Goal: Information Seeking & Learning: Learn about a topic

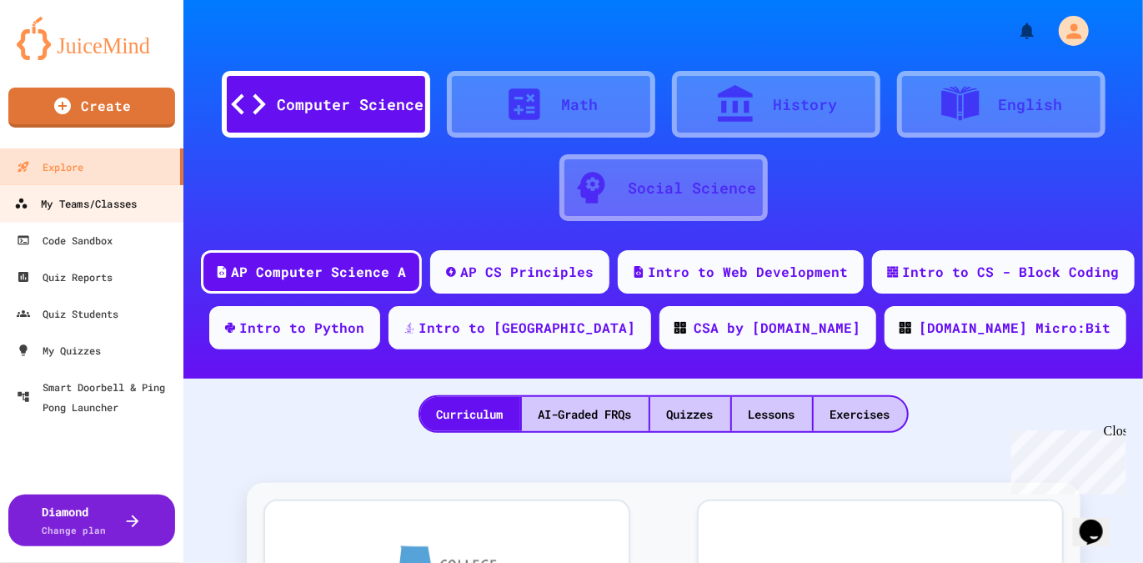
click at [62, 204] on div "My Teams/Classes" at bounding box center [75, 203] width 123 height 21
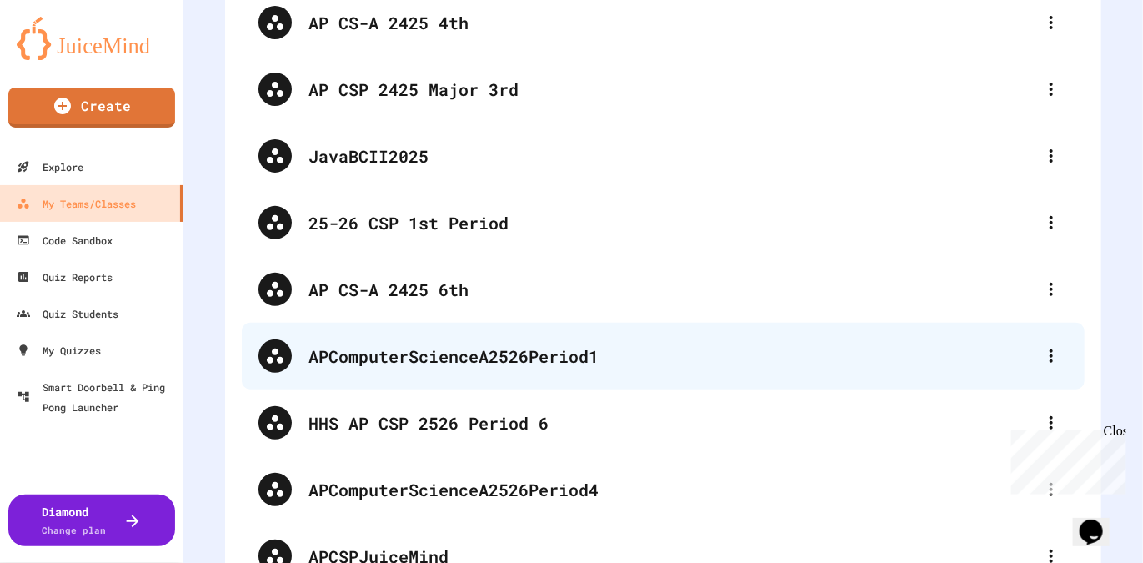
scroll to position [151, 0]
click at [482, 344] on div "APComputerScienceA2526Period1" at bounding box center [671, 355] width 726 height 25
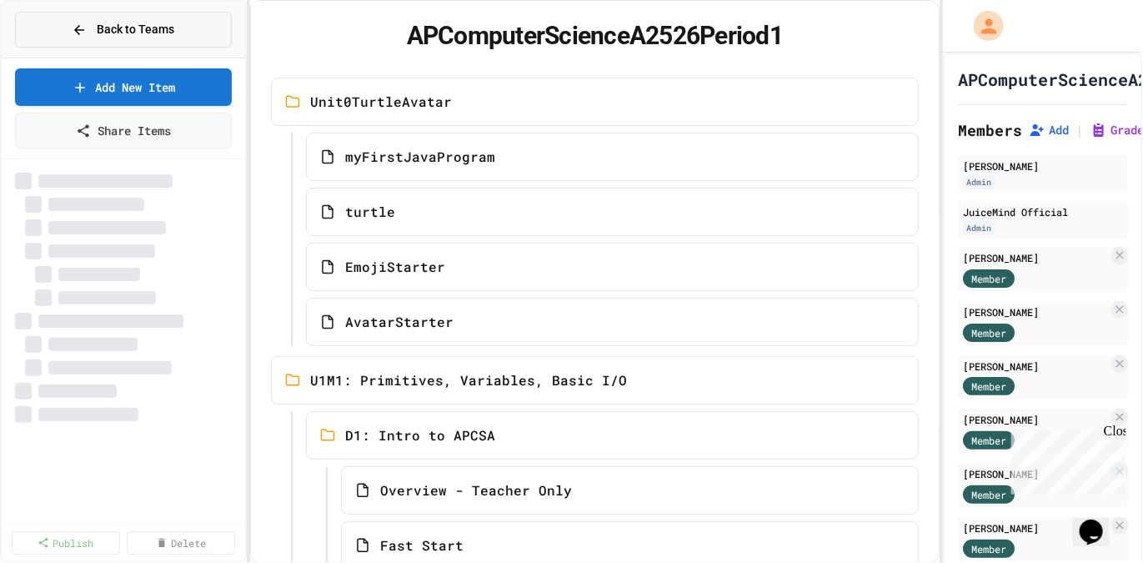
click at [67, 32] on button "Back to Teams" at bounding box center [123, 30] width 217 height 36
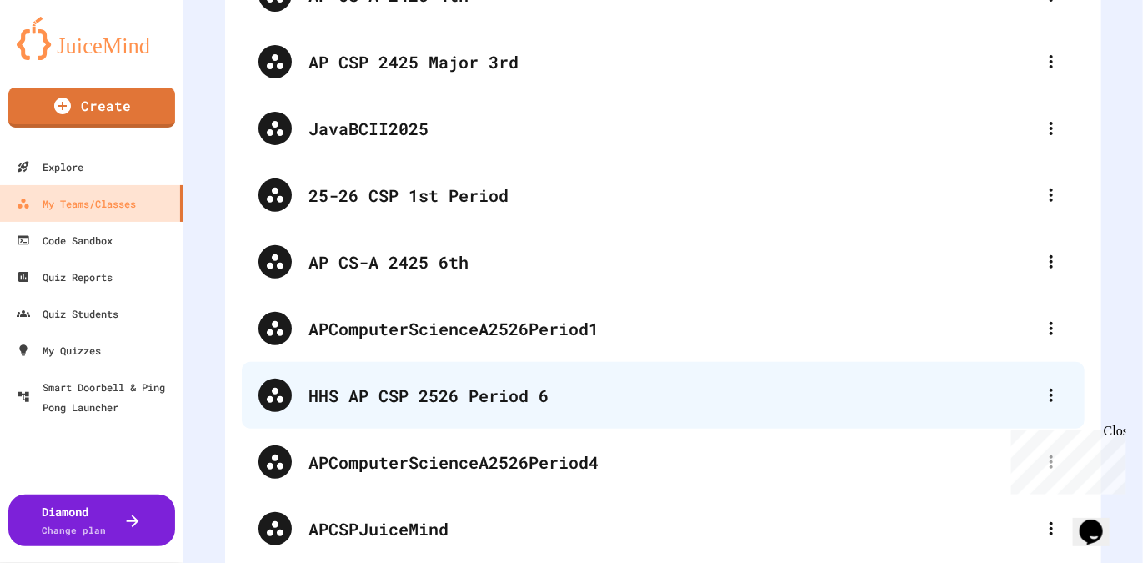
scroll to position [178, 0]
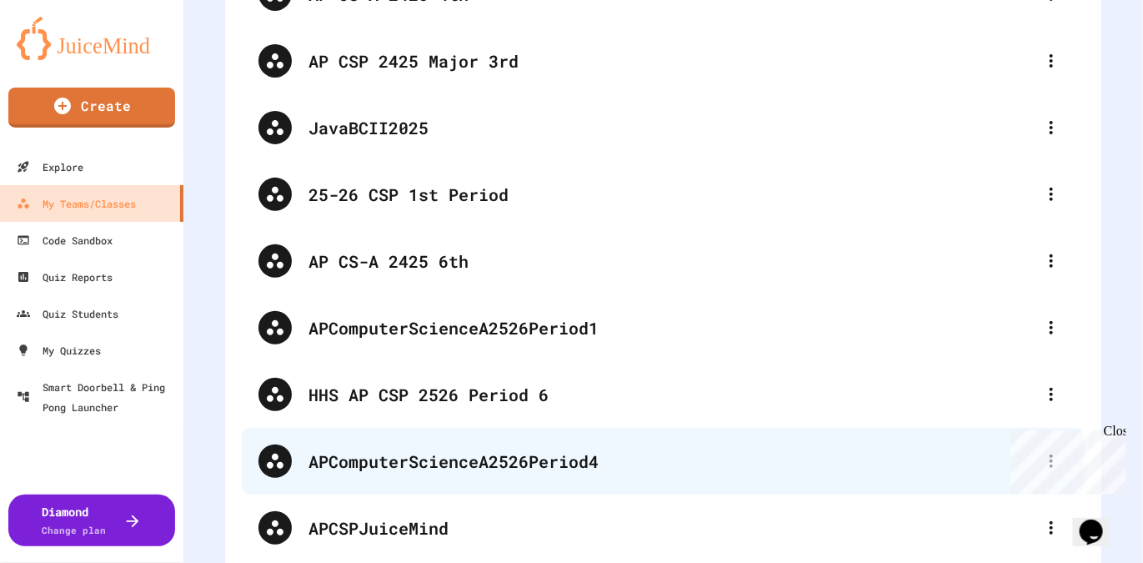
click at [524, 451] on div "APComputerScienceA2526Period4" at bounding box center [671, 461] width 726 height 25
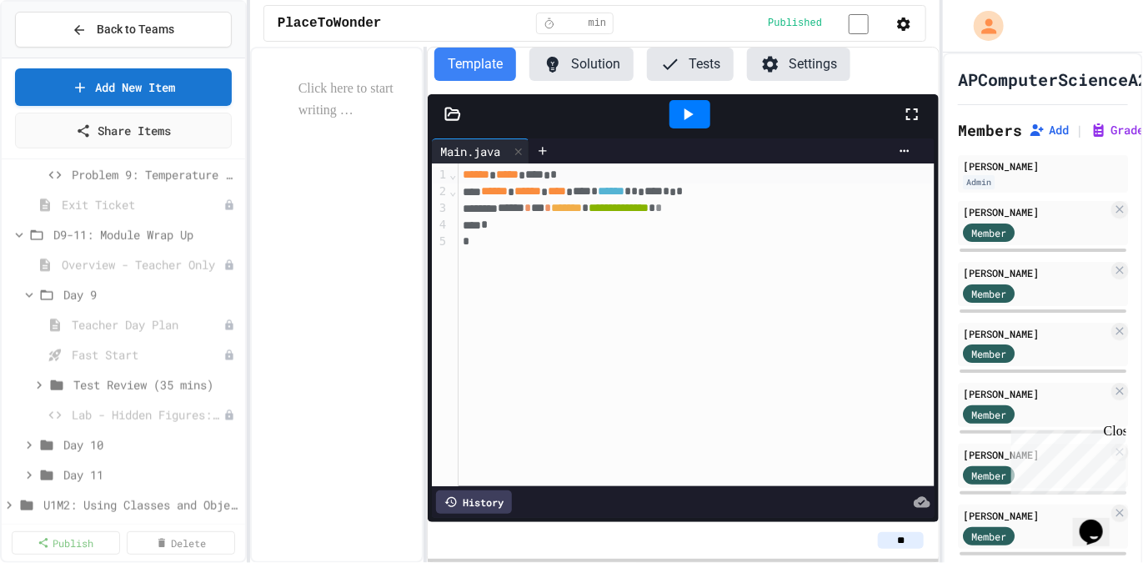
scroll to position [767, 0]
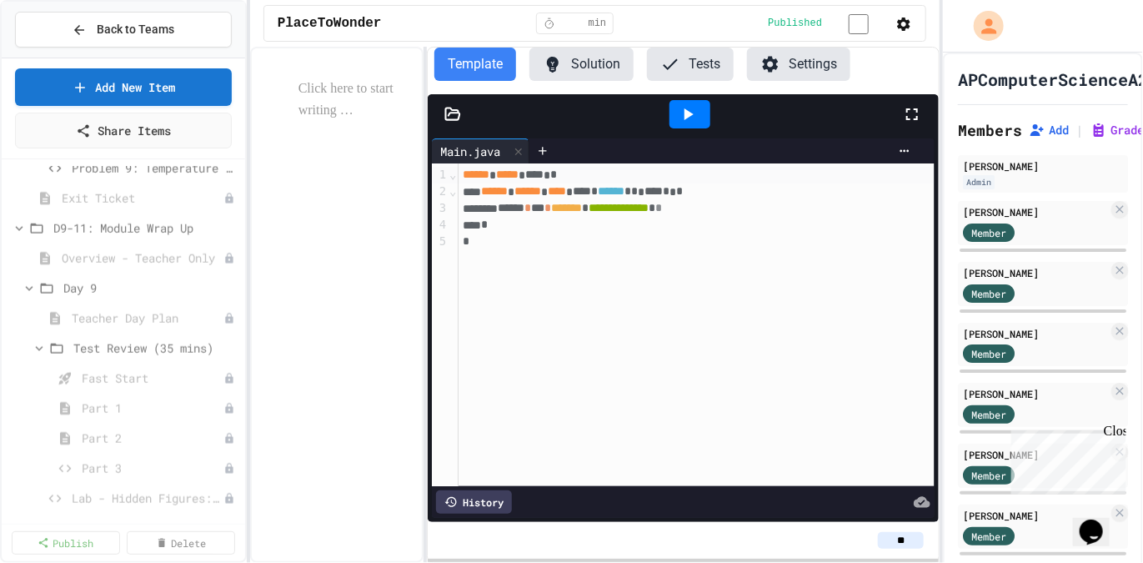
click at [115, 347] on span "Test Review (35 mins)" at bounding box center [155, 348] width 165 height 18
click at [38, 348] on icon at bounding box center [39, 348] width 15 height 15
click at [95, 348] on span "Fast Start" at bounding box center [139, 348] width 135 height 18
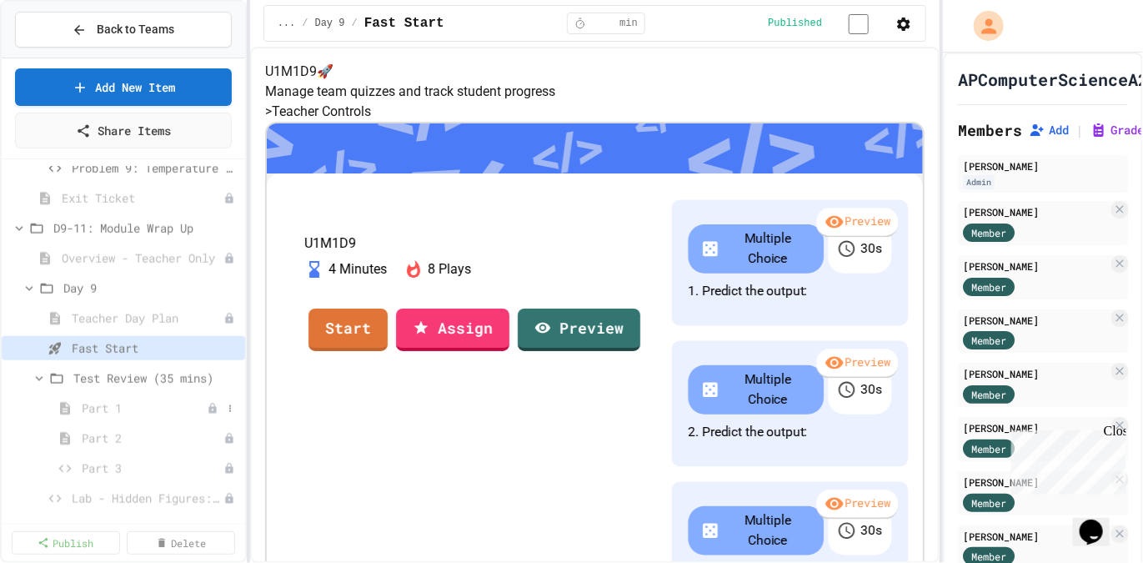
click at [102, 406] on span "Part 1" at bounding box center [144, 408] width 125 height 18
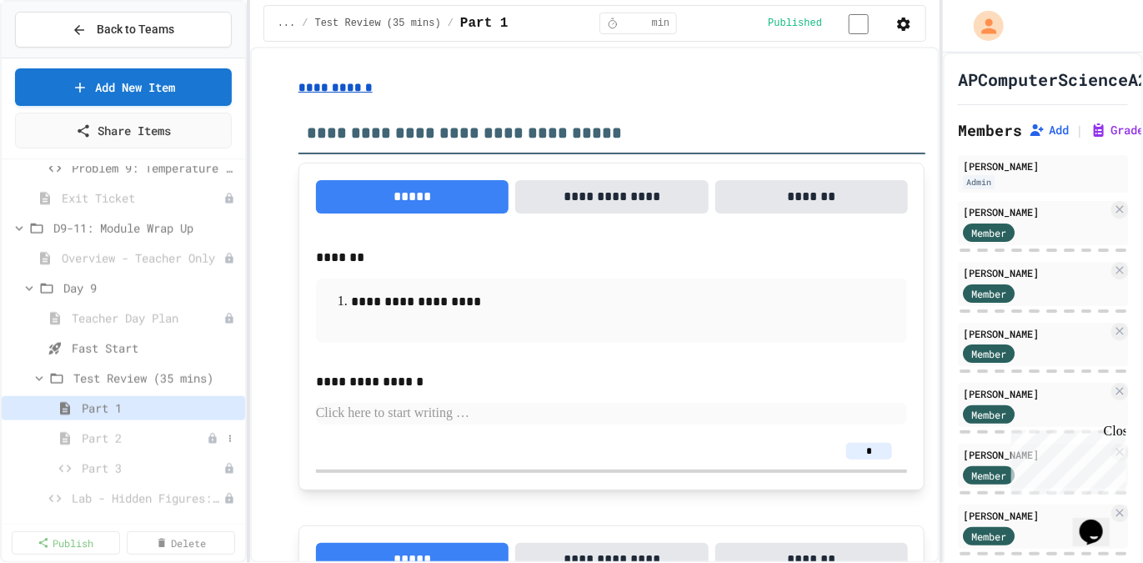
click at [93, 436] on span "Part 2" at bounding box center [144, 438] width 125 height 18
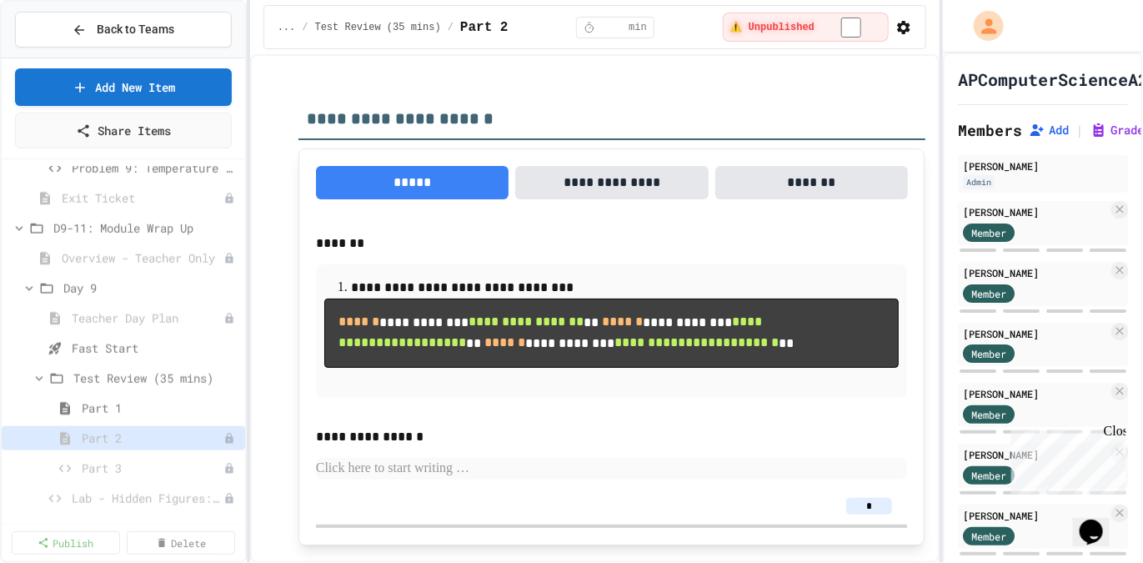
click at [840, 23] on div "⚠️ Unpublished" at bounding box center [806, 27] width 166 height 29
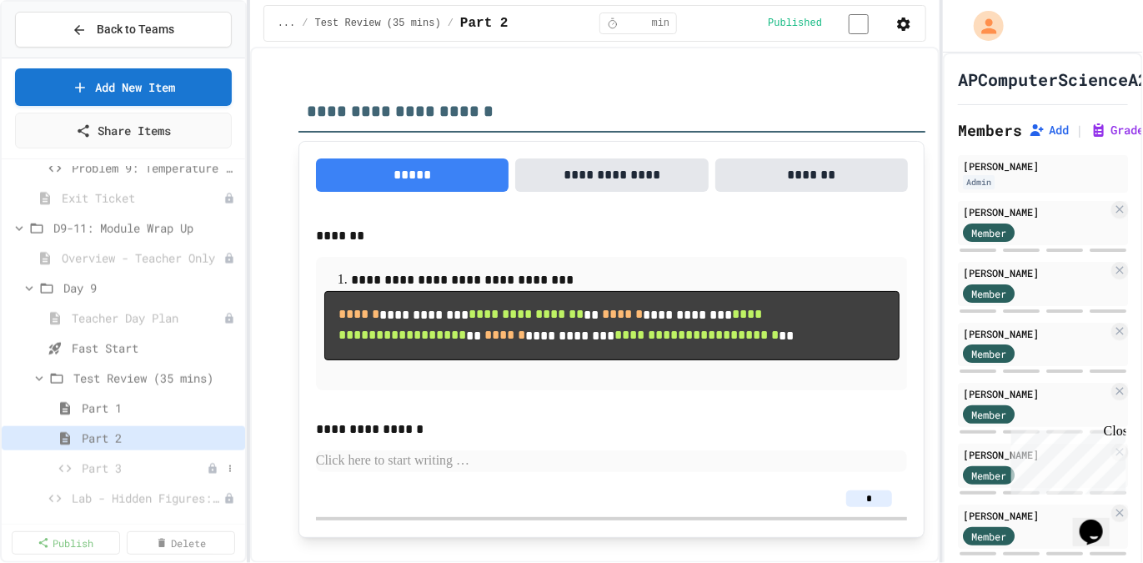
click at [97, 472] on span "Part 3" at bounding box center [144, 468] width 125 height 18
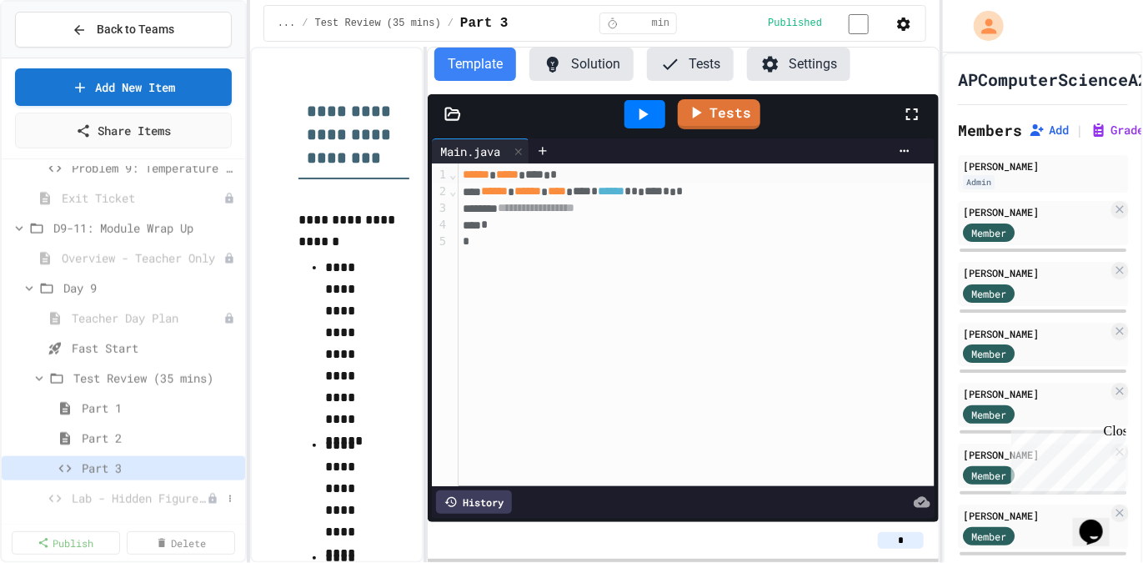
click at [105, 499] on span "Lab - Hidden Figures: Launch Weight Calculator" at bounding box center [139, 498] width 135 height 18
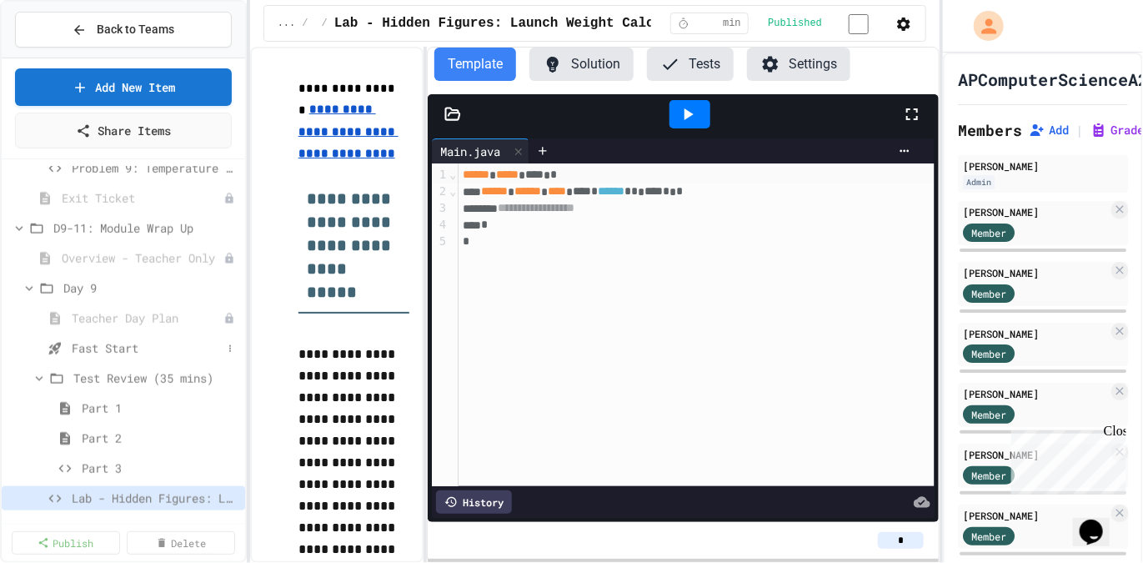
click at [118, 344] on span "Fast Start" at bounding box center [147, 348] width 150 height 18
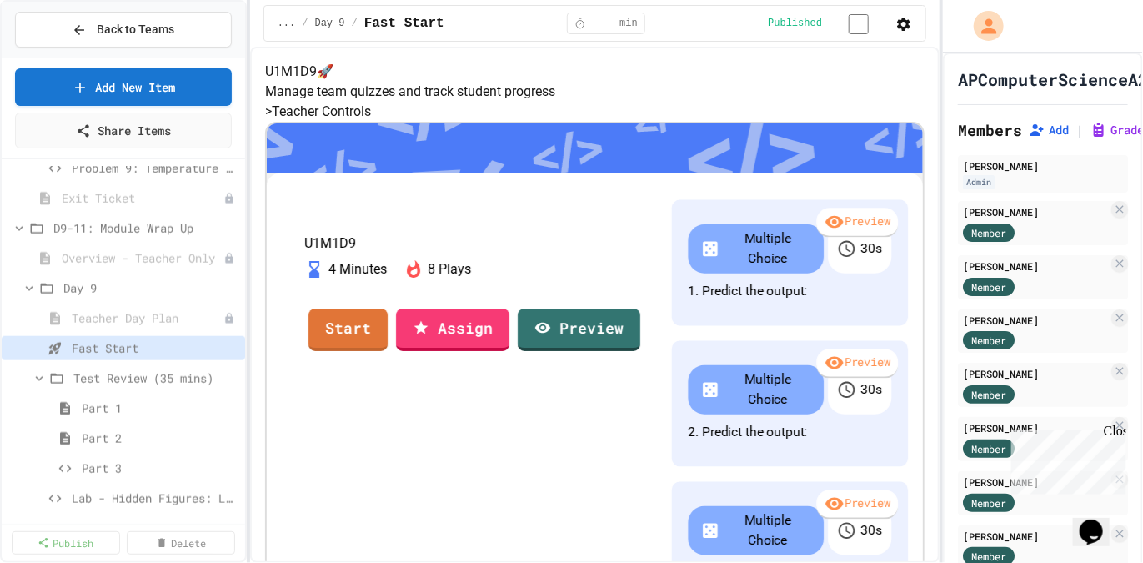
click at [388, 351] on link "Start" at bounding box center [347, 329] width 79 height 43
click at [1107, 514] on div "Chat with us now!" at bounding box center [1064, 521] width 108 height 15
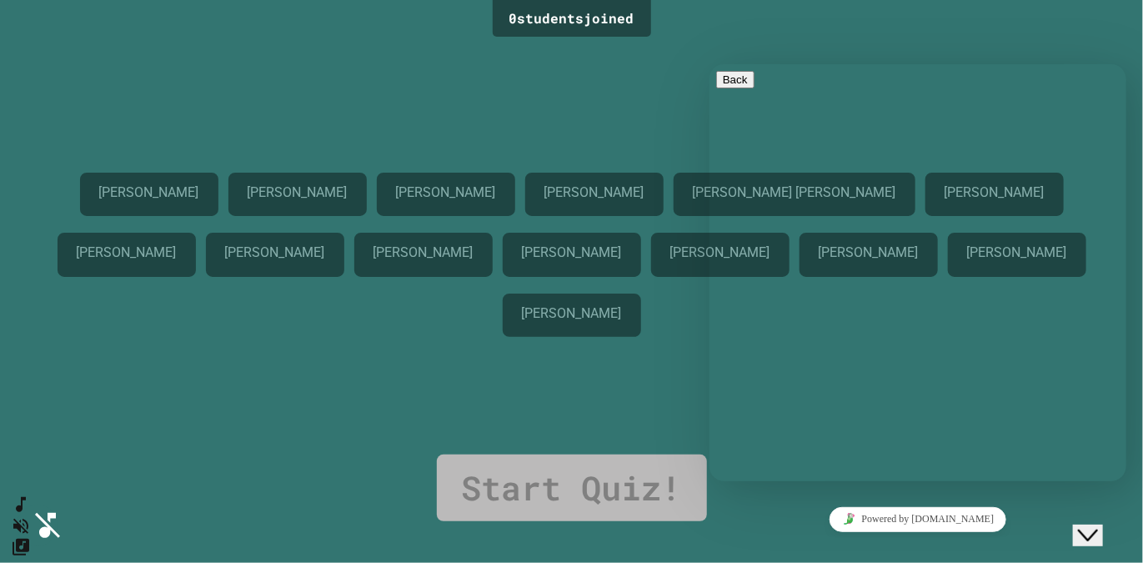
click at [1096, 524] on button "Close Chat This icon closes the chat window." at bounding box center [1087, 535] width 30 height 22
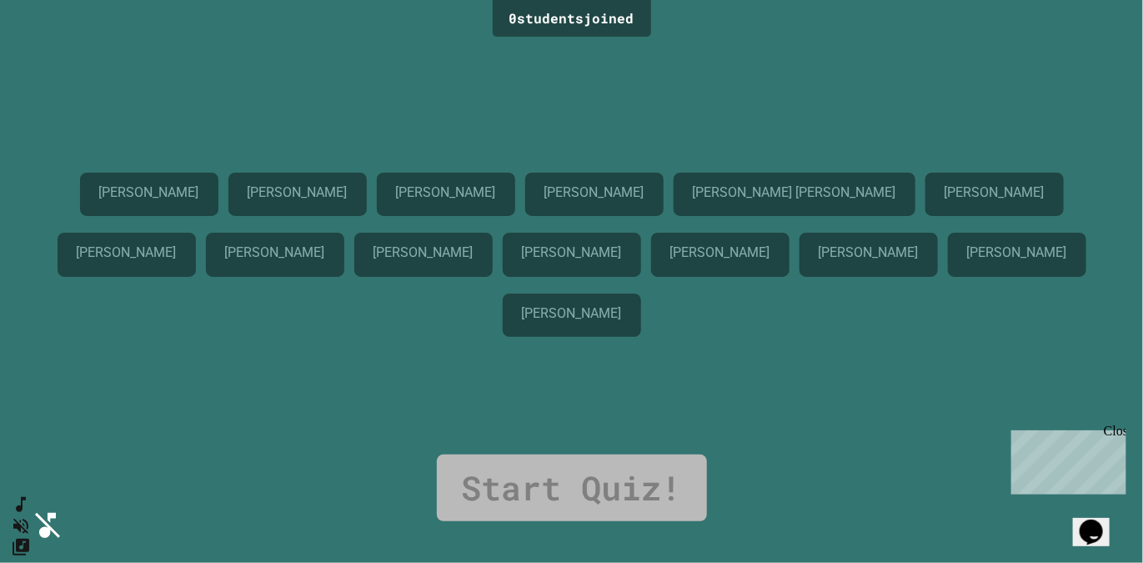
click at [1117, 434] on div "Close" at bounding box center [1113, 433] width 21 height 21
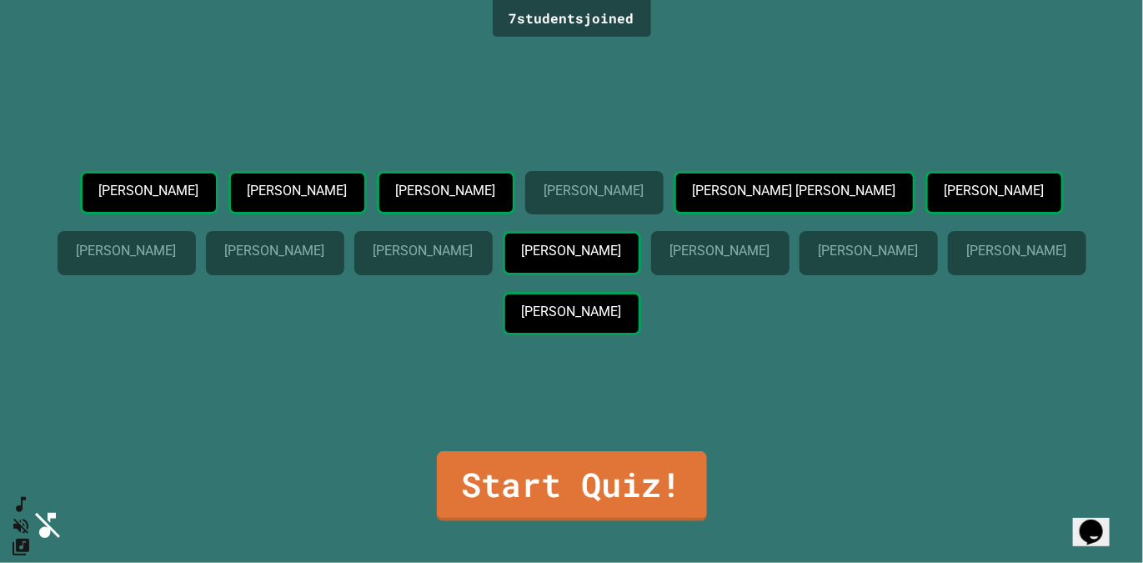
drag, startPoint x: 984, startPoint y: 324, endPoint x: 983, endPoint y: 338, distance: 13.4
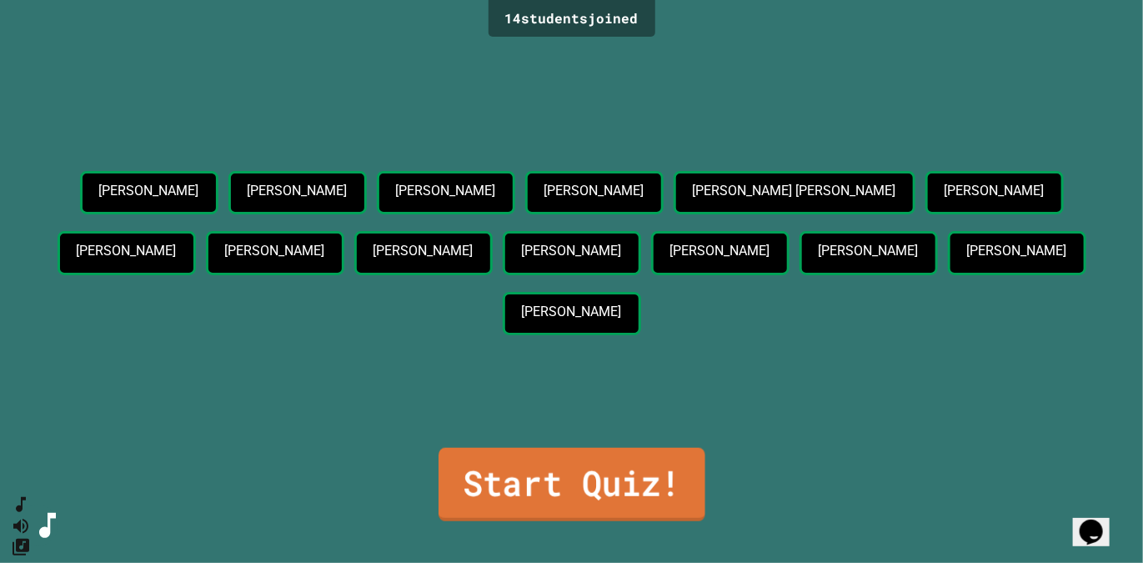
click at [573, 483] on link "Start Quiz!" at bounding box center [572, 484] width 267 height 73
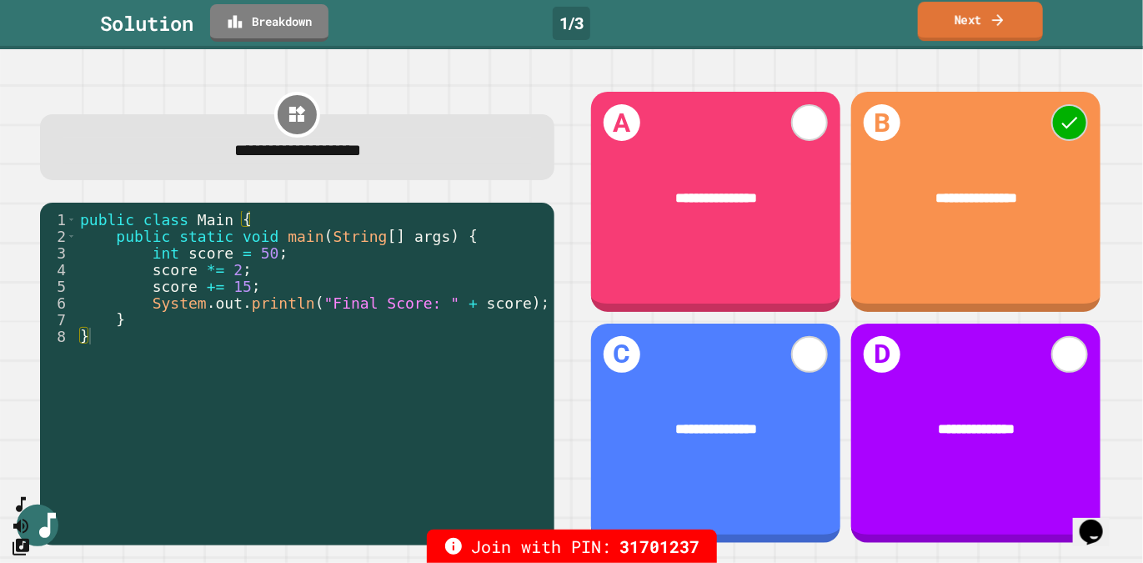
click at [961, 25] on link "Next" at bounding box center [980, 21] width 125 height 39
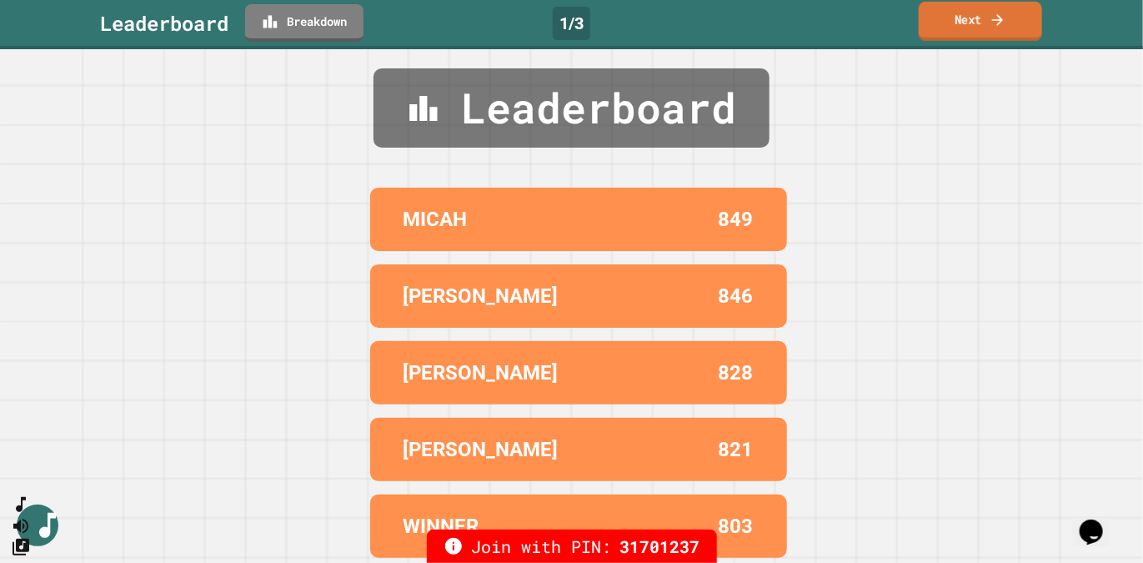
scroll to position [15, 0]
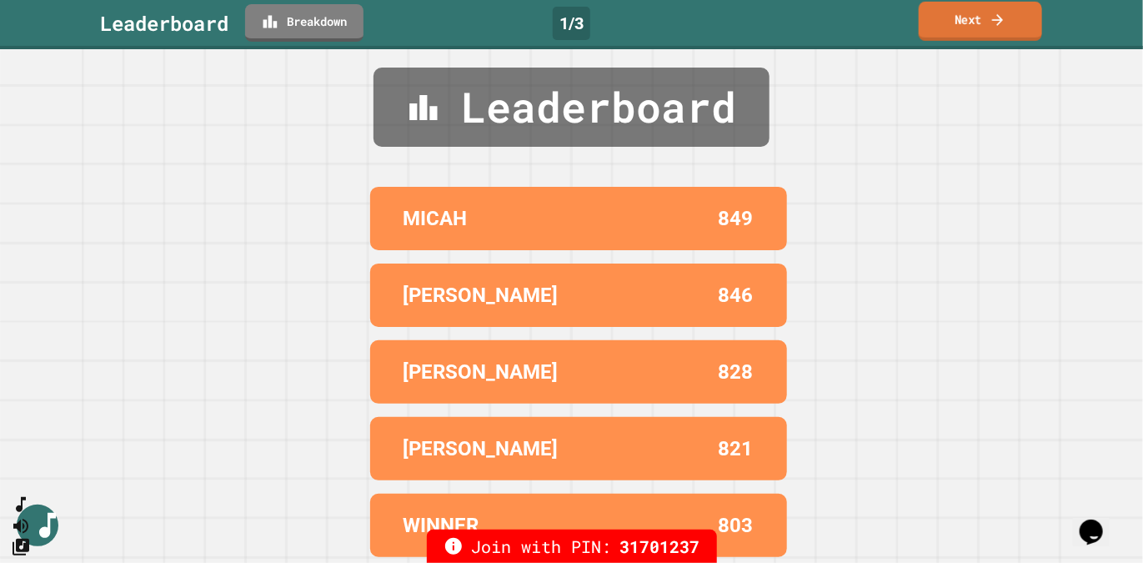
click at [996, 29] on link "Next" at bounding box center [980, 21] width 123 height 39
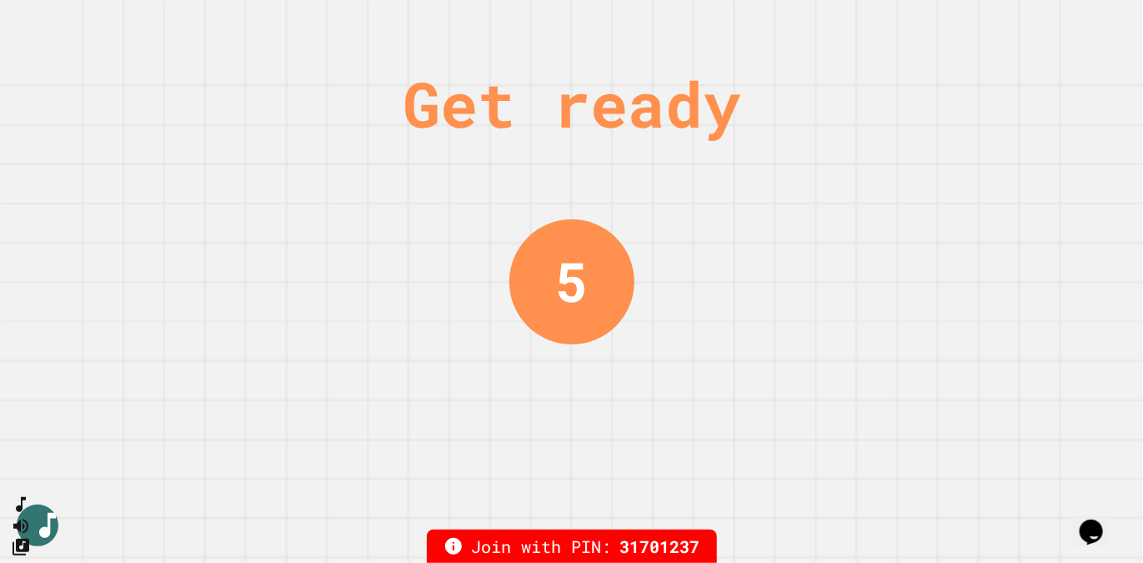
scroll to position [0, 0]
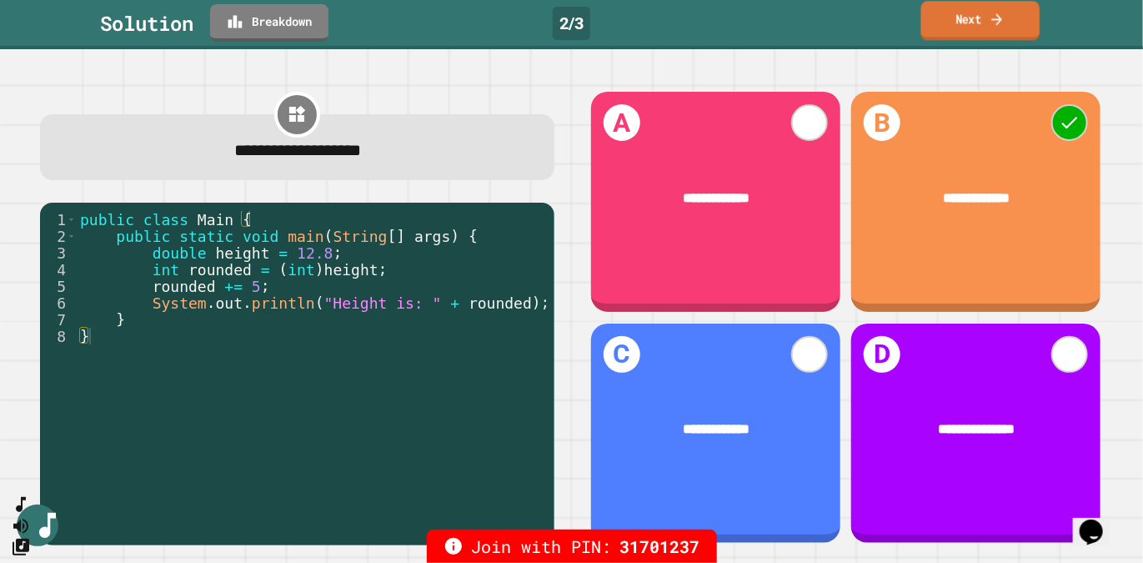
click at [987, 18] on link "Next" at bounding box center [980, 20] width 118 height 39
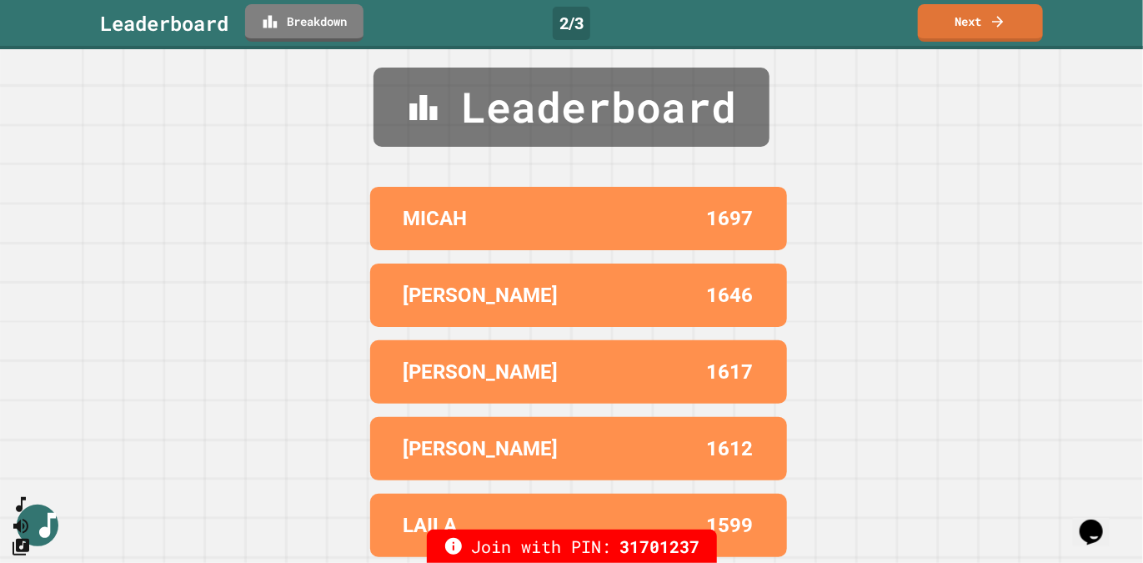
scroll to position [15, 0]
click at [942, 20] on link "Next" at bounding box center [981, 21] width 124 height 39
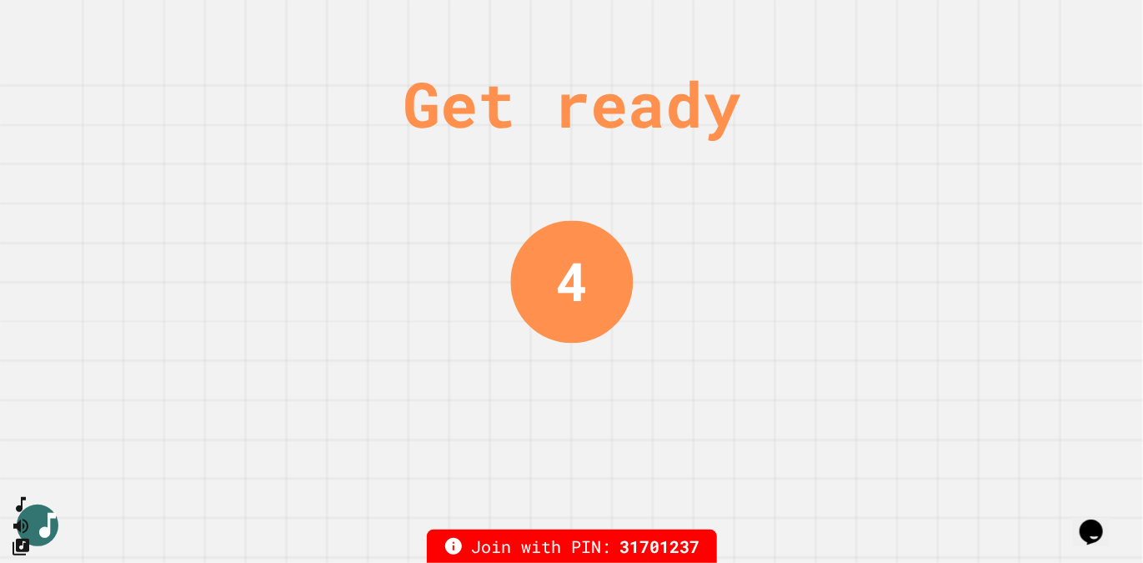
scroll to position [0, 0]
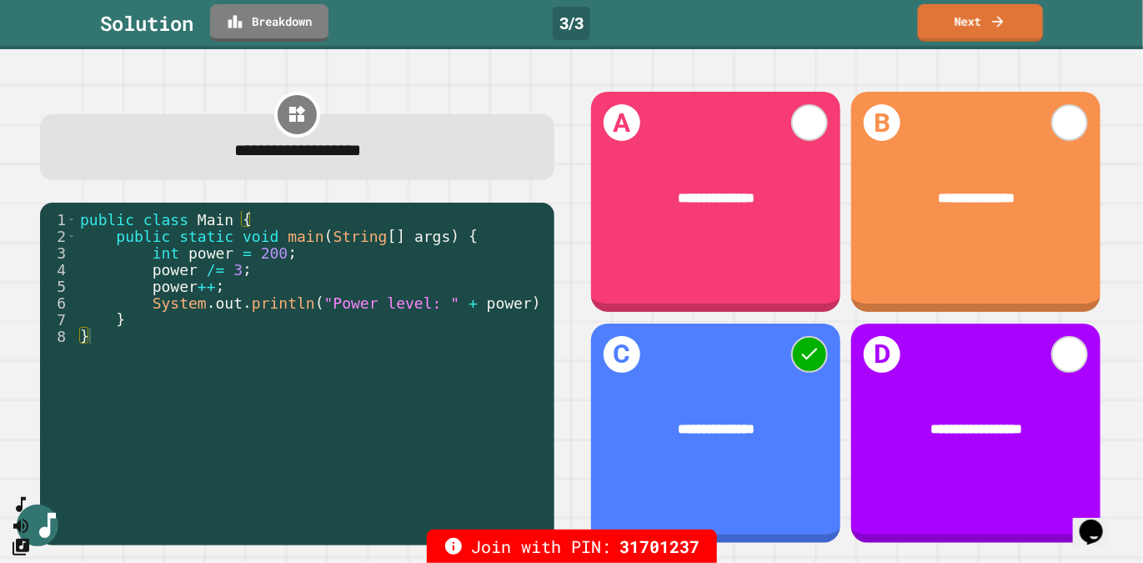
click at [956, 30] on link "Next" at bounding box center [980, 23] width 125 height 38
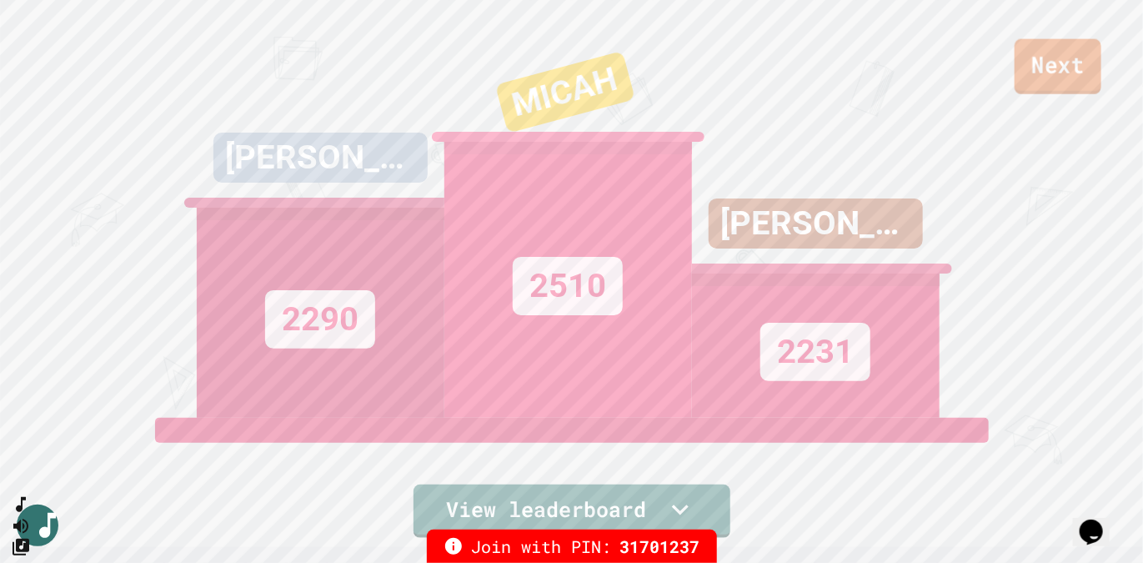
click at [1039, 67] on link "Next" at bounding box center [1058, 66] width 87 height 55
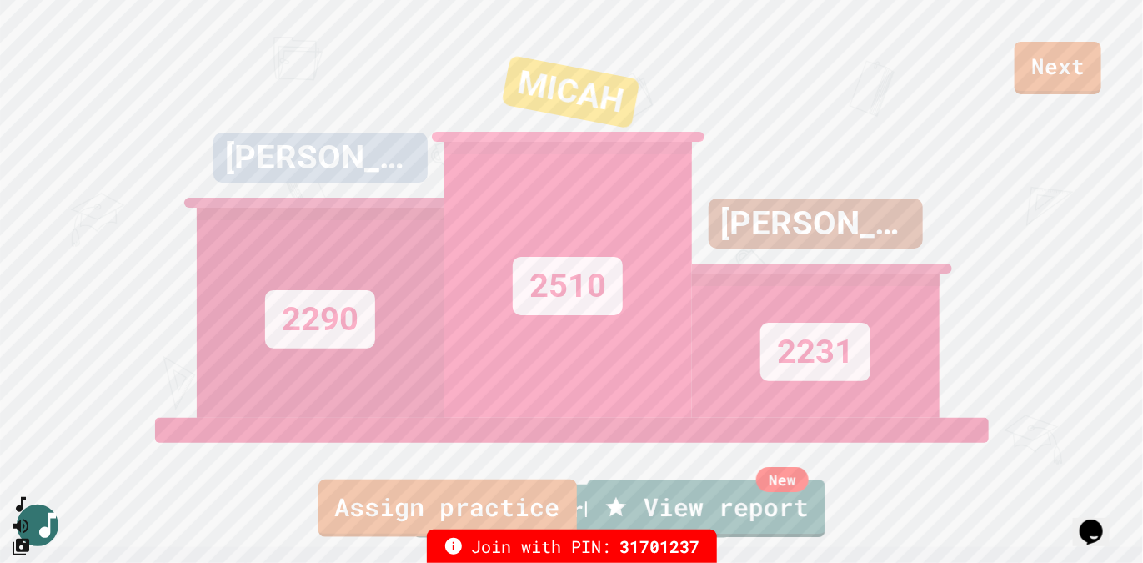
scroll to position [13, 0]
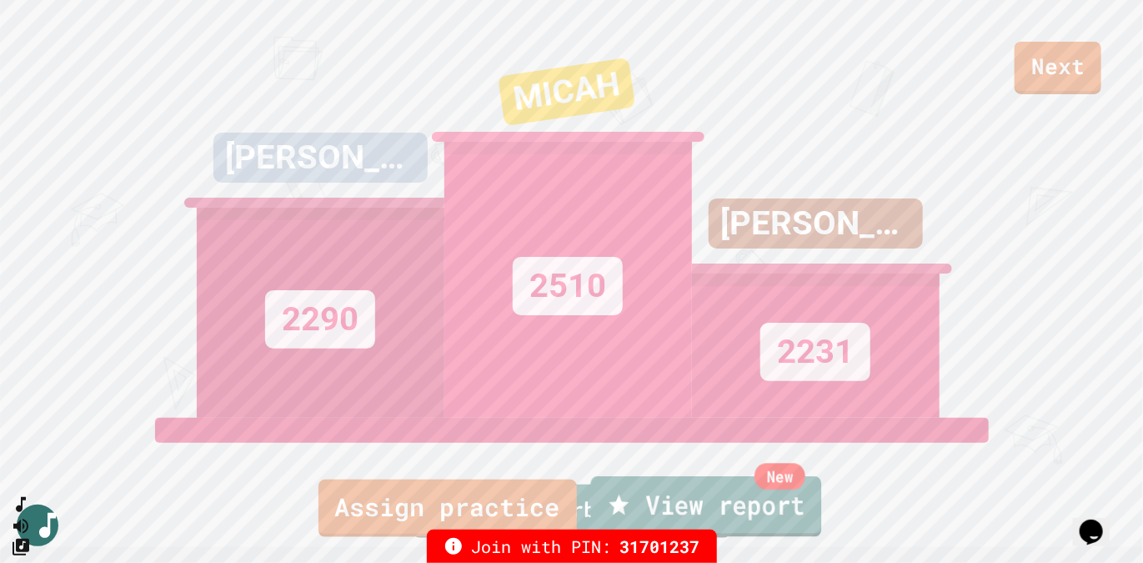
click at [748, 512] on link "New View report" at bounding box center [705, 506] width 231 height 60
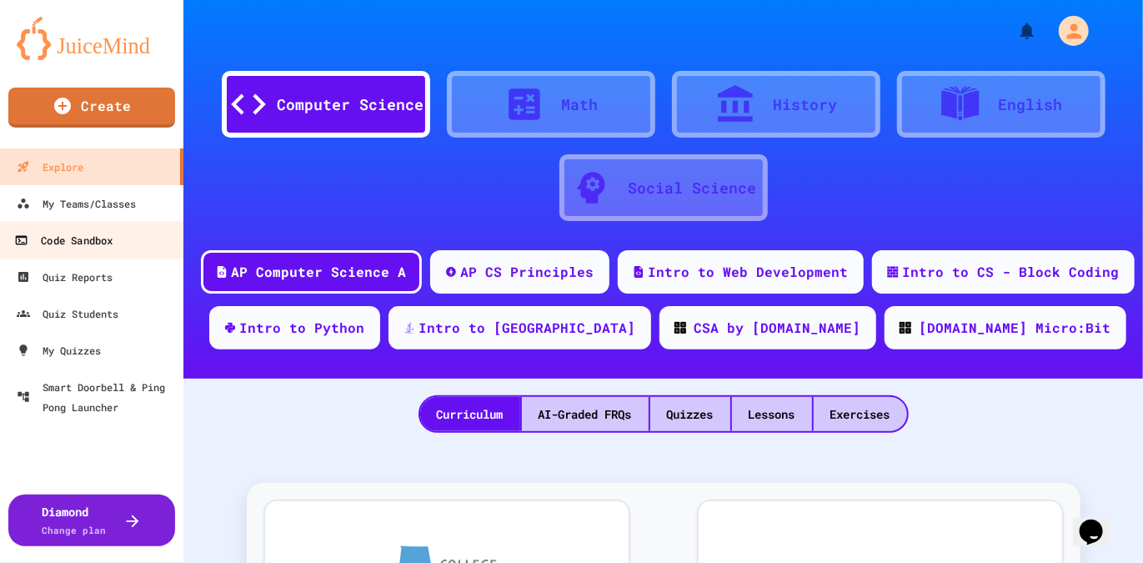
click at [112, 250] on div "Code Sandbox" at bounding box center [63, 240] width 98 height 21
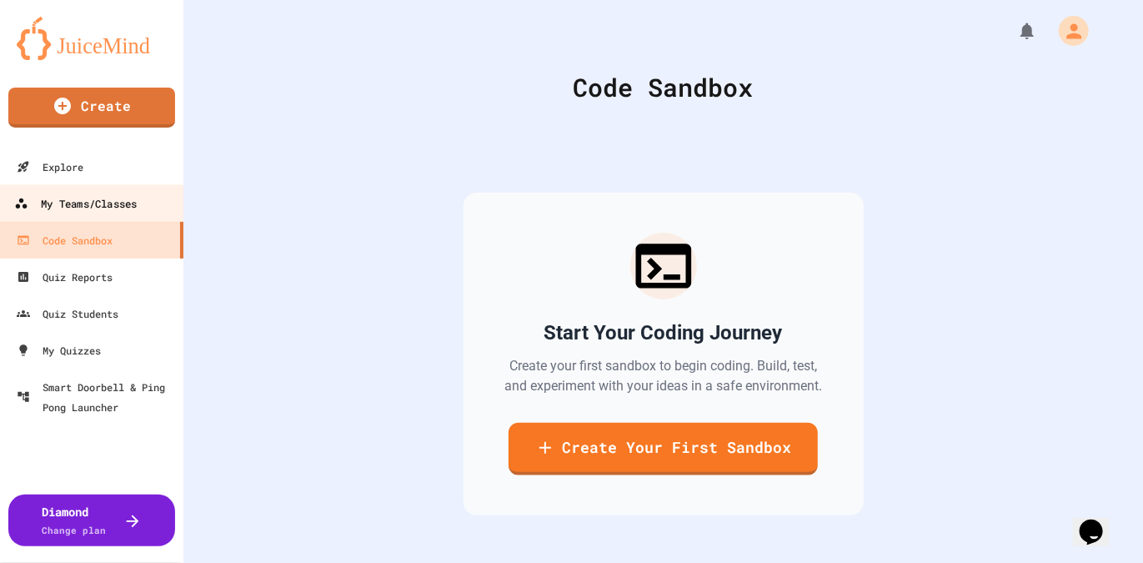
click at [113, 210] on div "My Teams/Classes" at bounding box center [75, 203] width 123 height 21
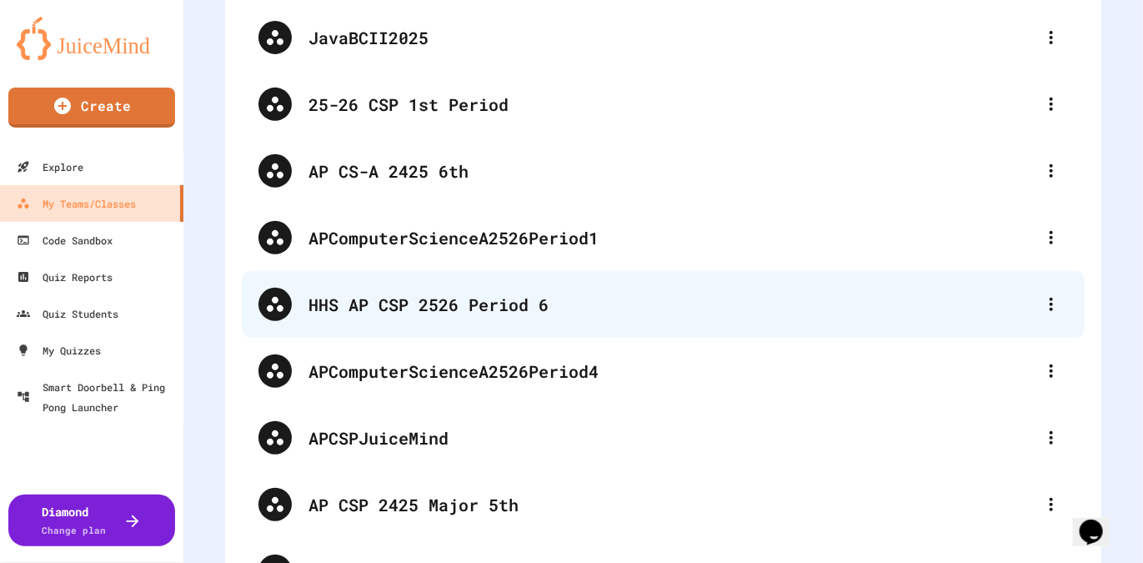
scroll to position [295, 0]
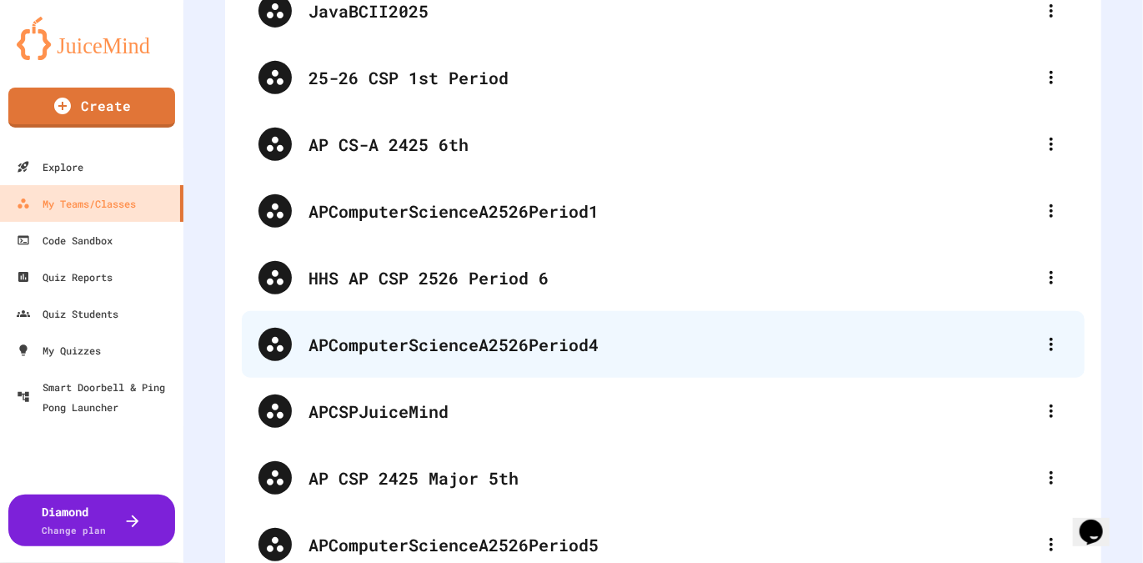
click at [540, 347] on div "APComputerScienceA2526Period4" at bounding box center [671, 344] width 726 height 25
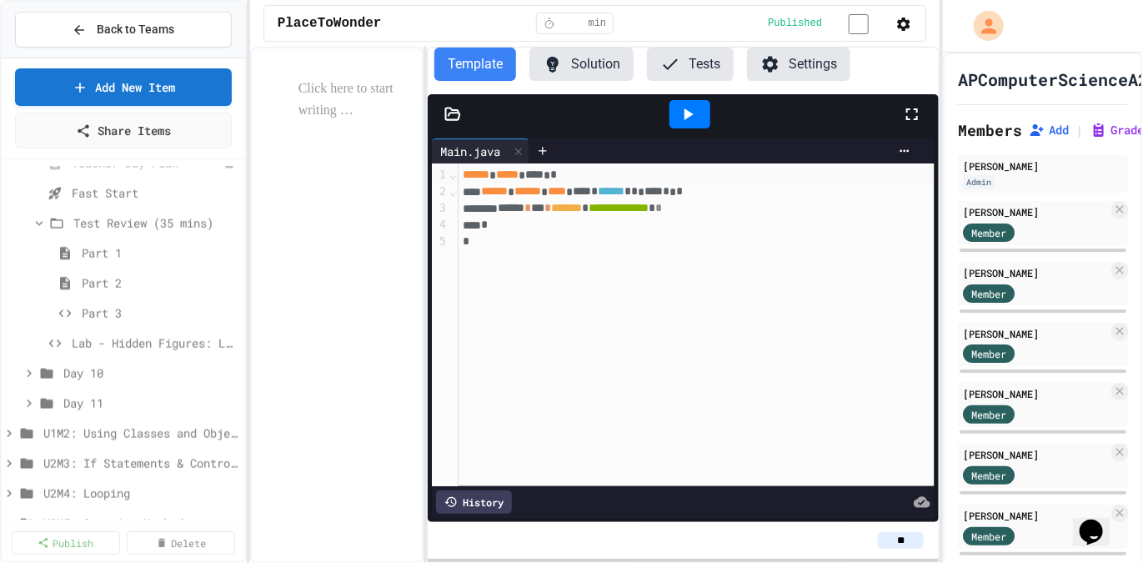
scroll to position [933, 0]
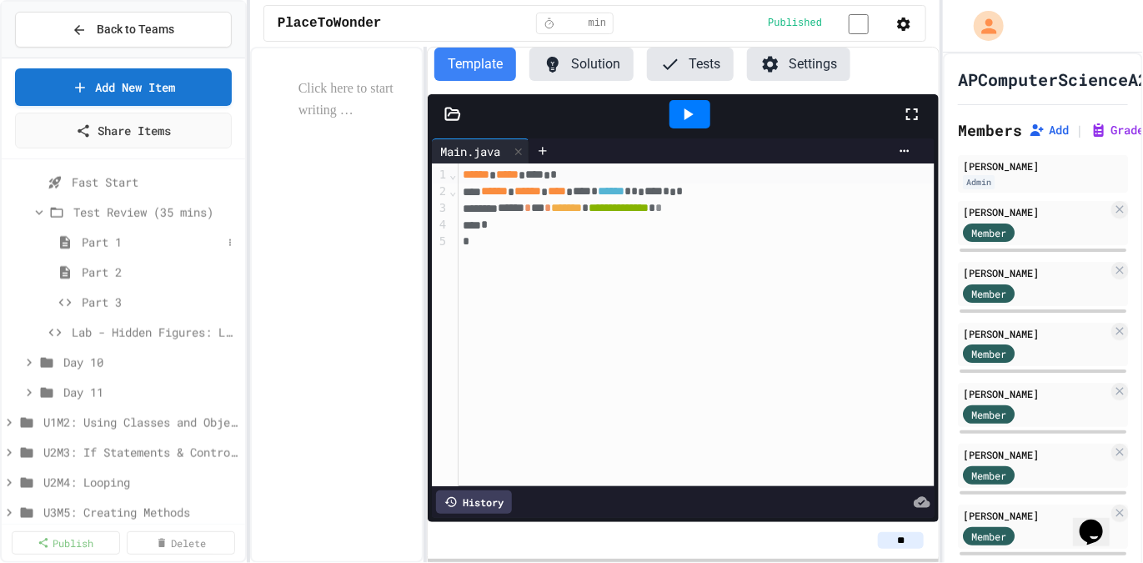
click at [113, 241] on span "Part 1" at bounding box center [152, 242] width 140 height 18
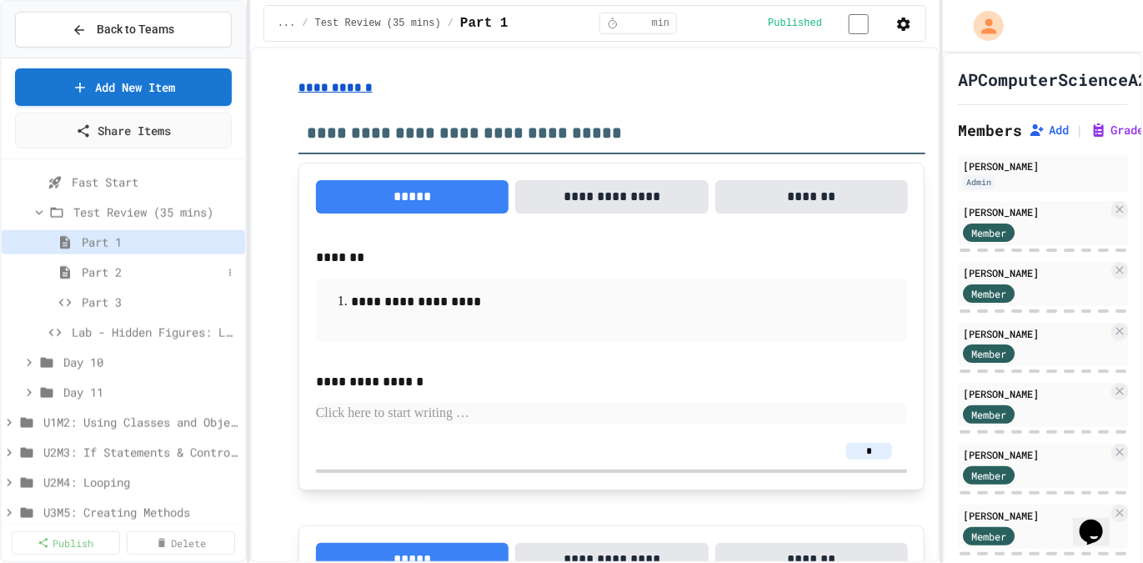
click at [86, 269] on span "Part 2" at bounding box center [152, 272] width 140 height 18
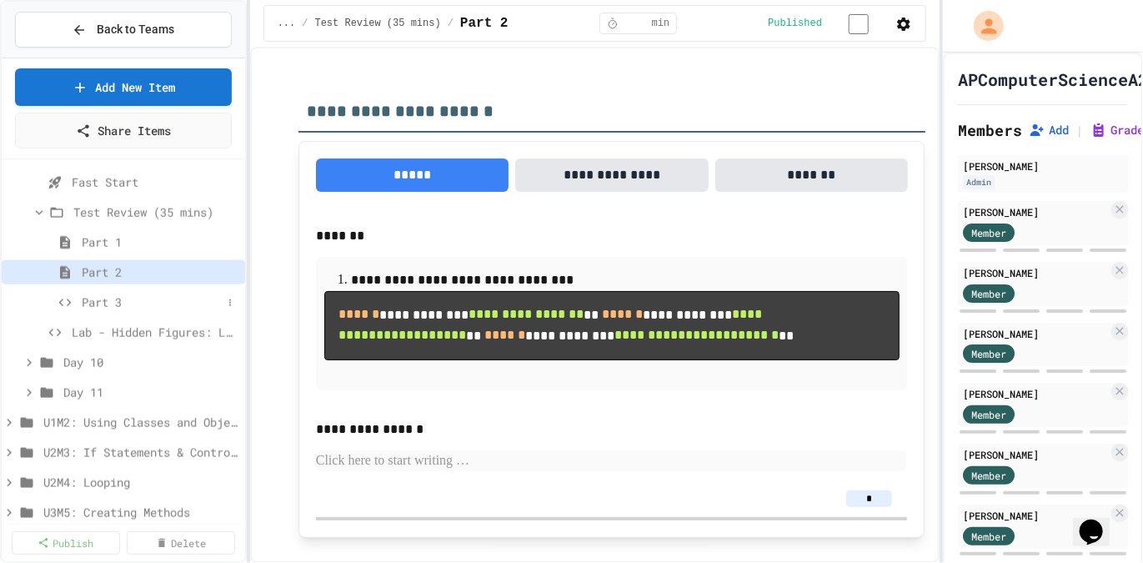
click at [109, 303] on span "Part 3" at bounding box center [152, 302] width 140 height 18
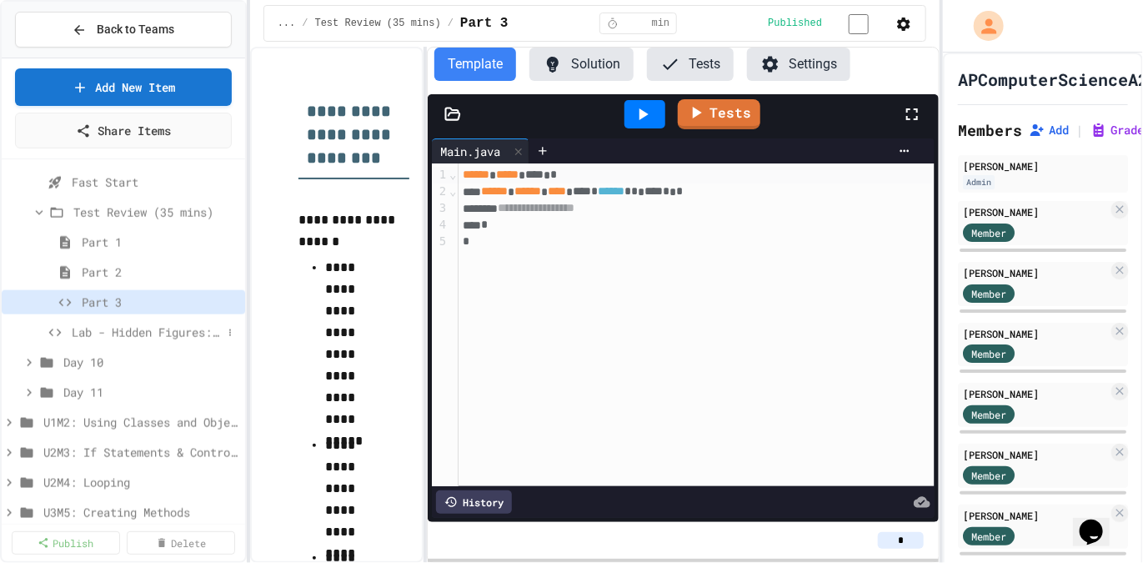
click at [125, 333] on span "Lab - Hidden Figures: Launch Weight Calculator" at bounding box center [147, 332] width 150 height 18
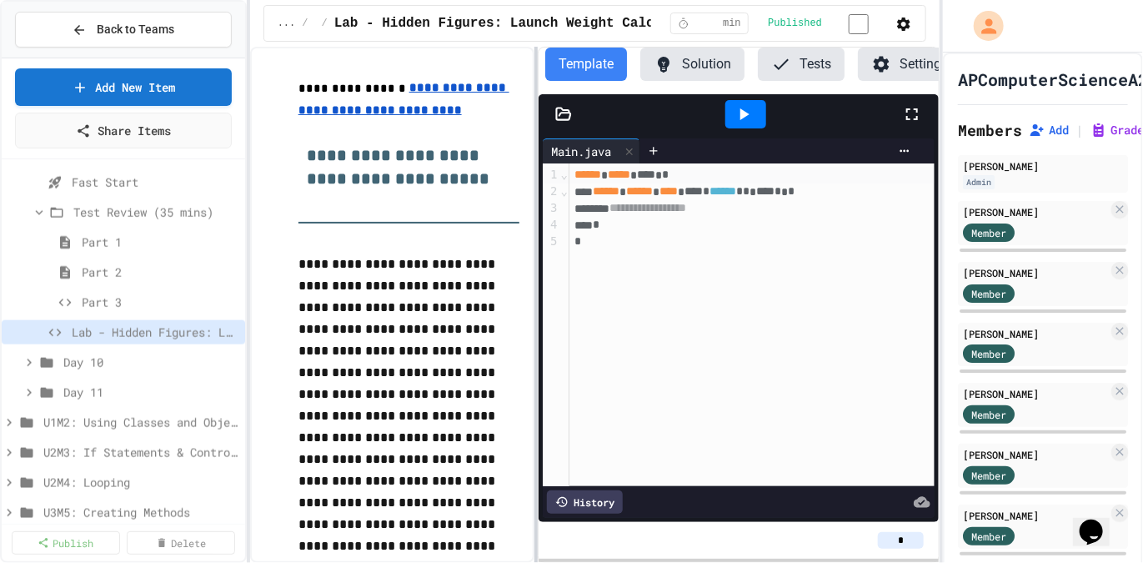
click at [556, 288] on div "**********" at bounding box center [595, 305] width 690 height 516
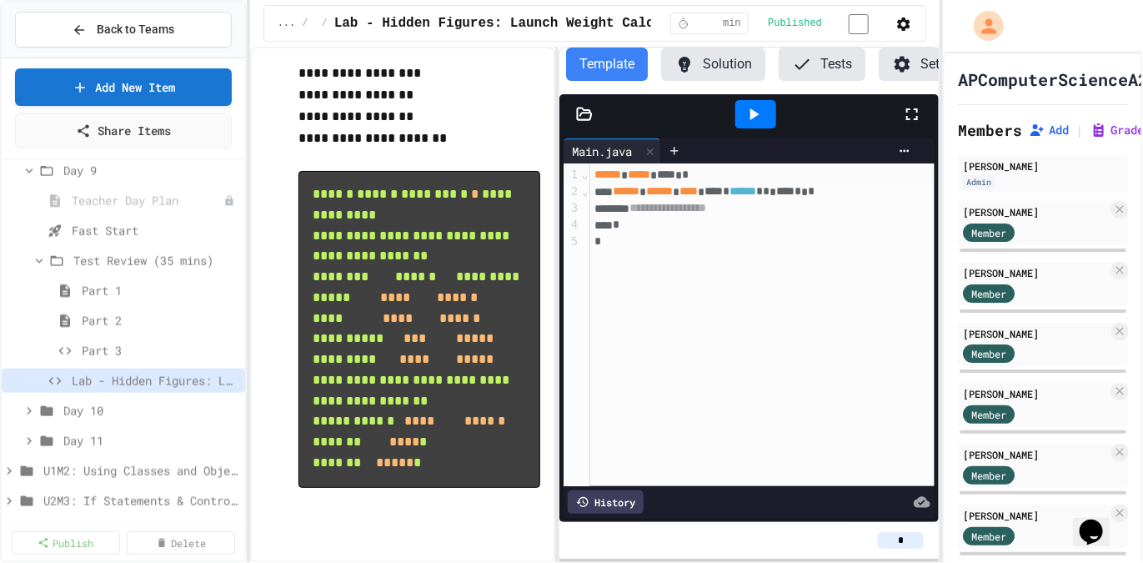
scroll to position [880, 0]
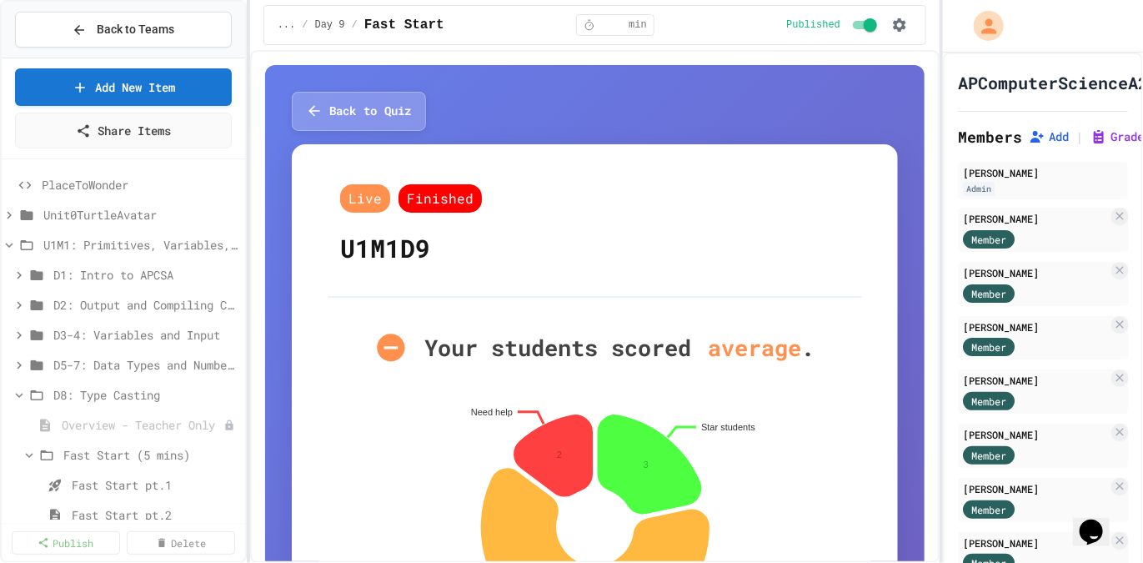
click at [191, 30] on button "Back to Teams" at bounding box center [123, 30] width 217 height 36
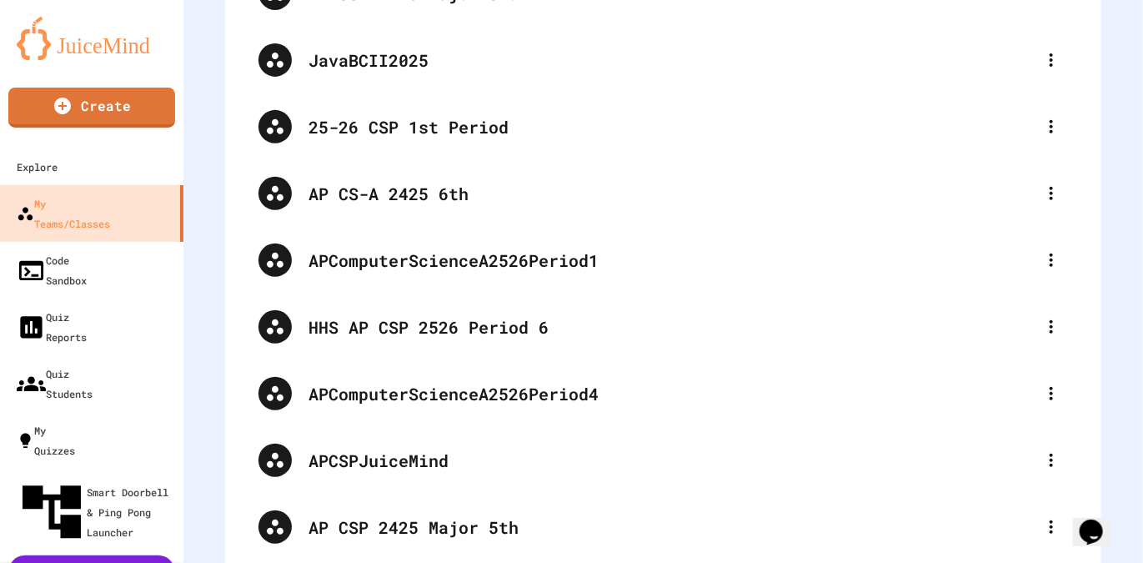
scroll to position [248, 0]
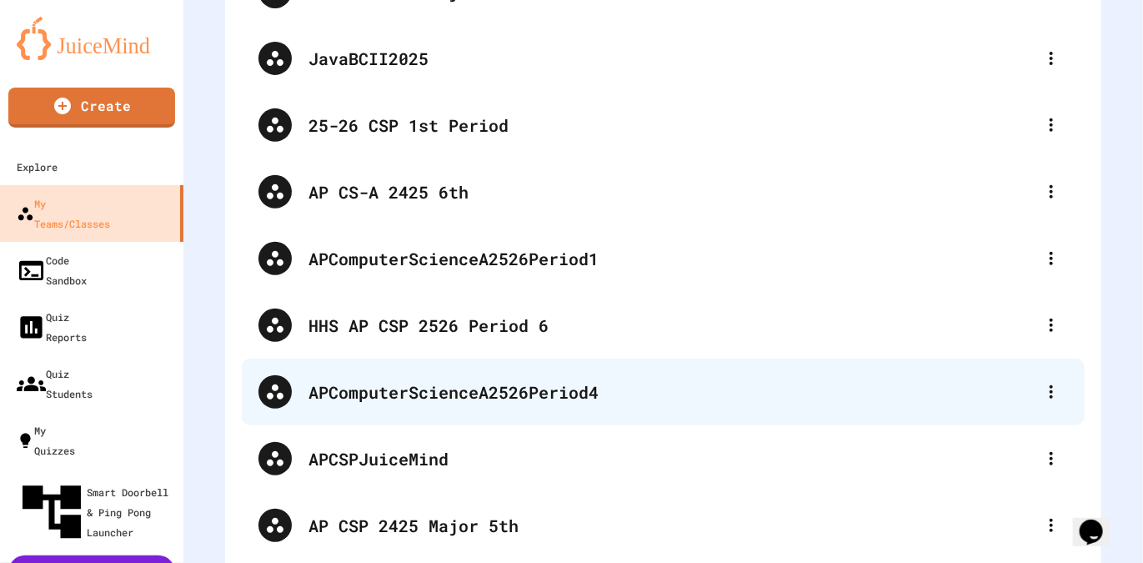
click at [539, 389] on div "APComputerScienceA2526Period4" at bounding box center [671, 391] width 726 height 25
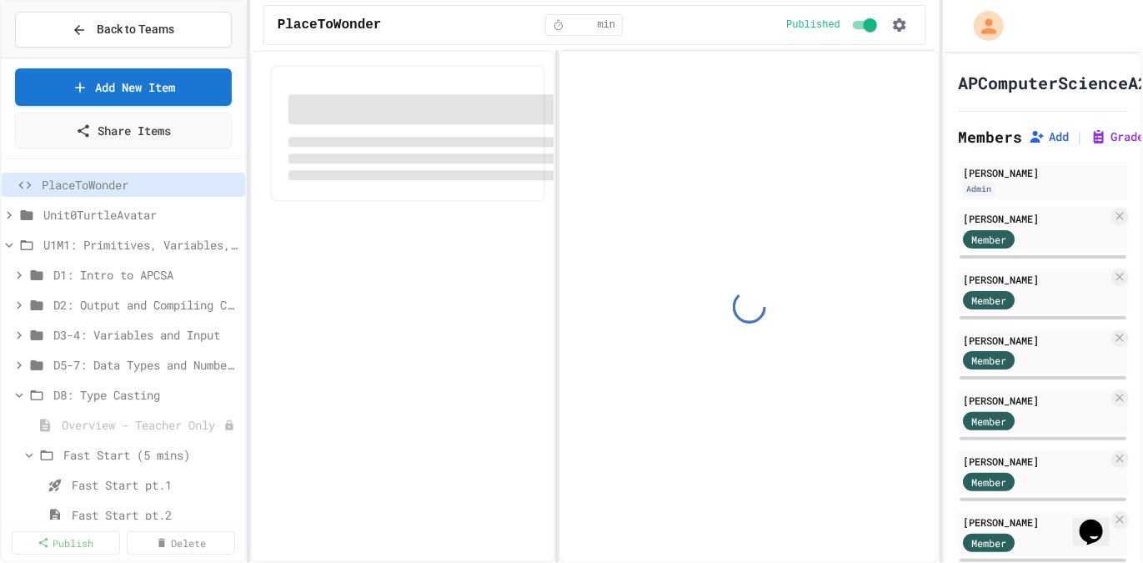
click at [183, 36] on button "Back to Teams" at bounding box center [123, 30] width 217 height 36
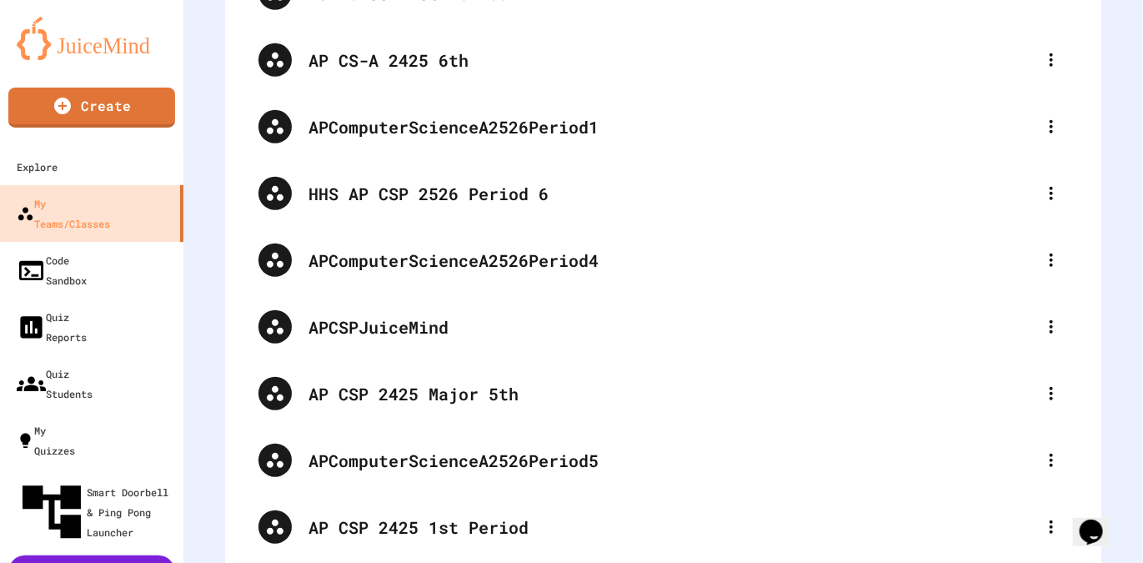
scroll to position [380, 0]
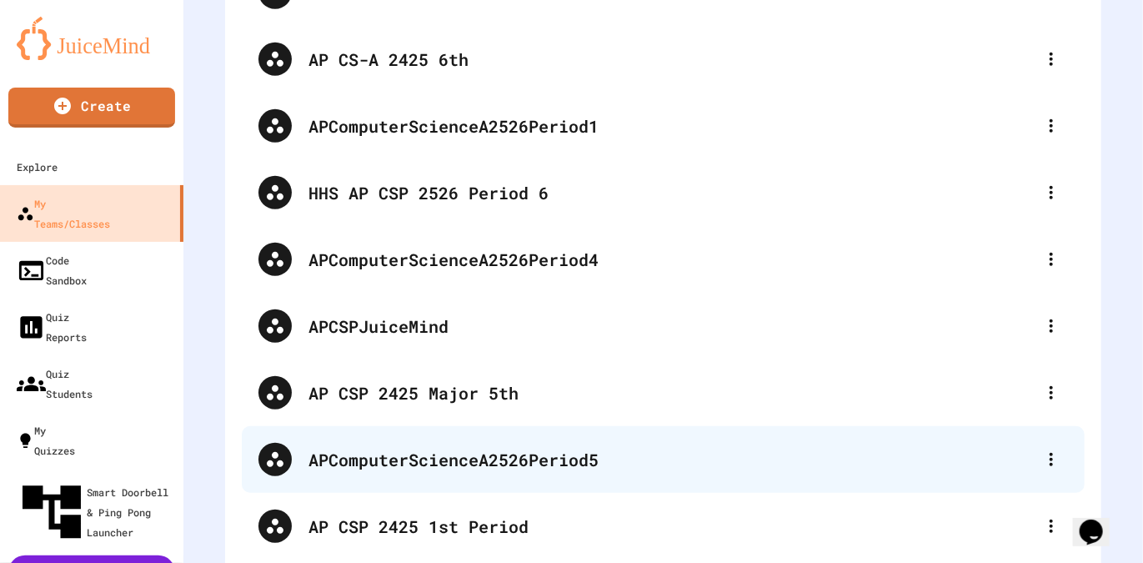
click at [575, 460] on div "APComputerScienceA2526Period5" at bounding box center [671, 459] width 726 height 25
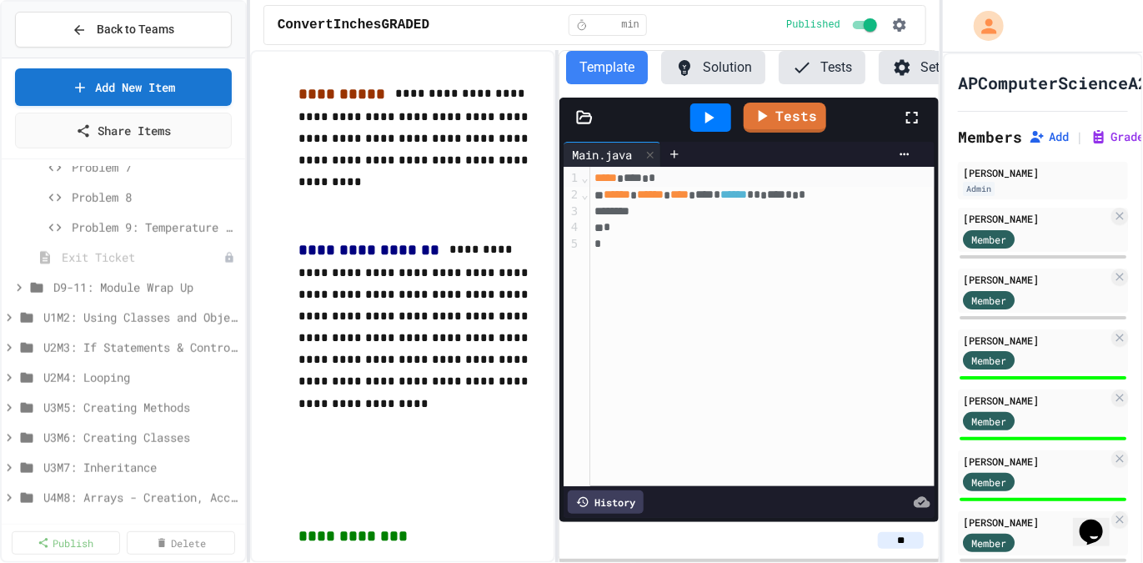
scroll to position [710, 0]
click at [24, 283] on icon at bounding box center [19, 285] width 15 height 15
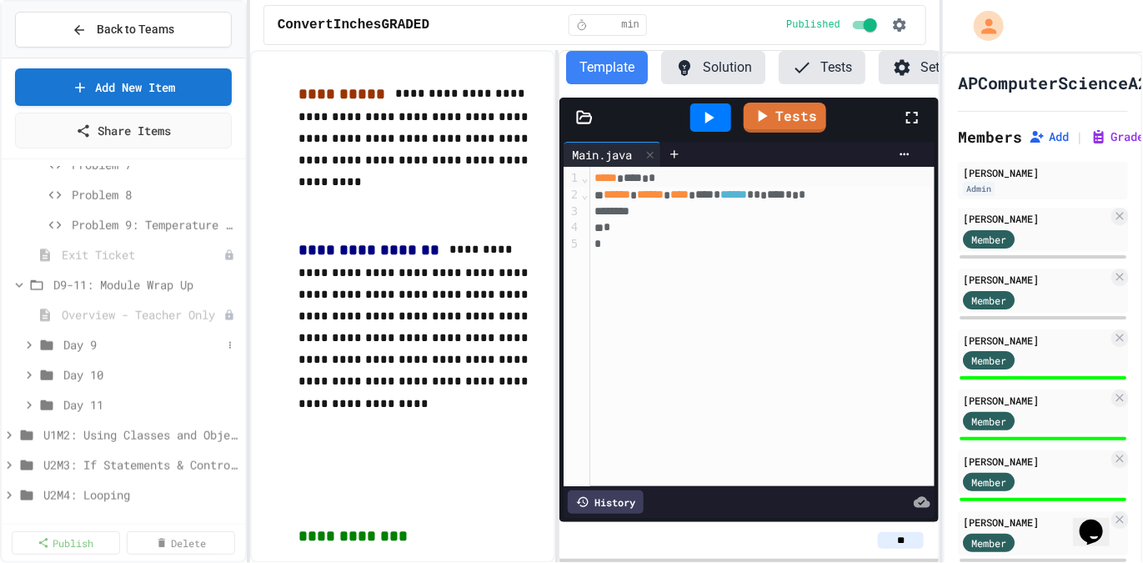
click at [36, 342] on icon at bounding box center [29, 345] width 15 height 15
click at [106, 403] on span "Fast Start" at bounding box center [139, 405] width 135 height 18
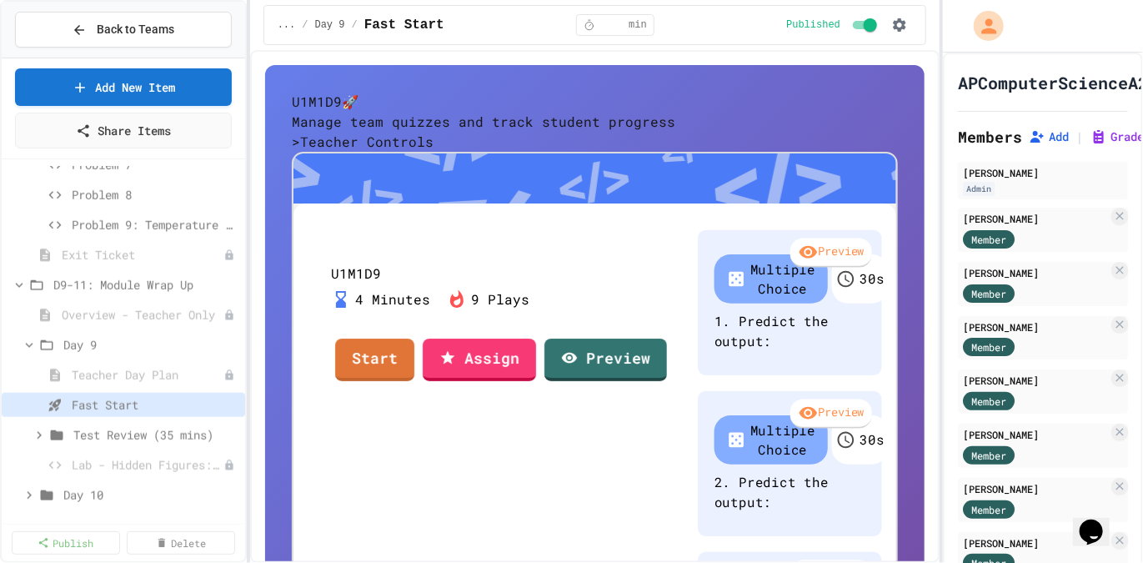
click at [414, 381] on link "Start" at bounding box center [374, 360] width 79 height 43
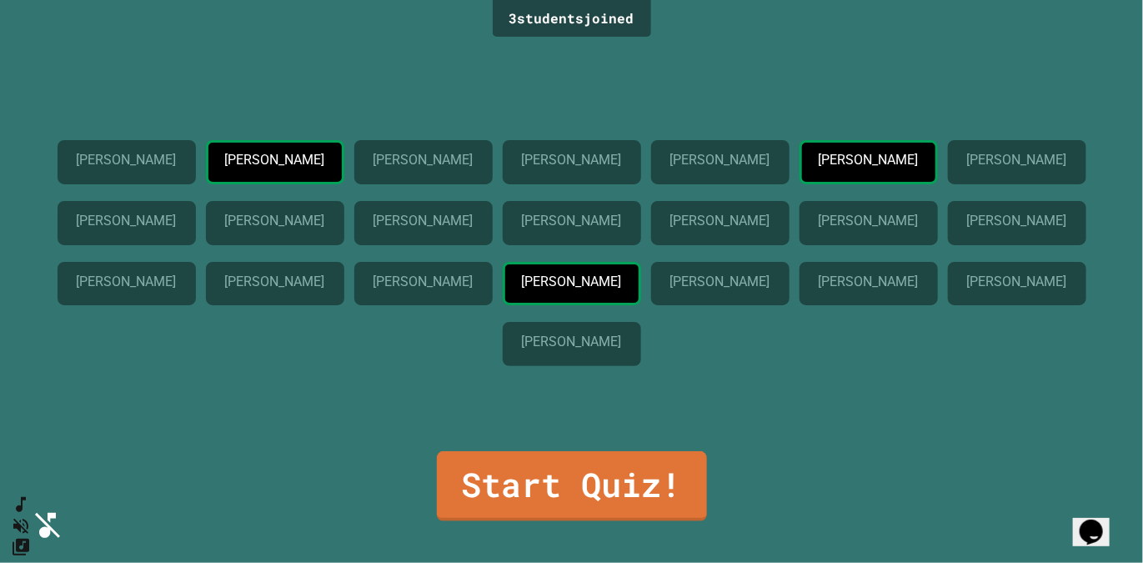
click at [621, 349] on p "Charles Wiggins" at bounding box center [571, 341] width 99 height 15
click at [641, 366] on div "Charles Wiggins" at bounding box center [572, 344] width 138 height 44
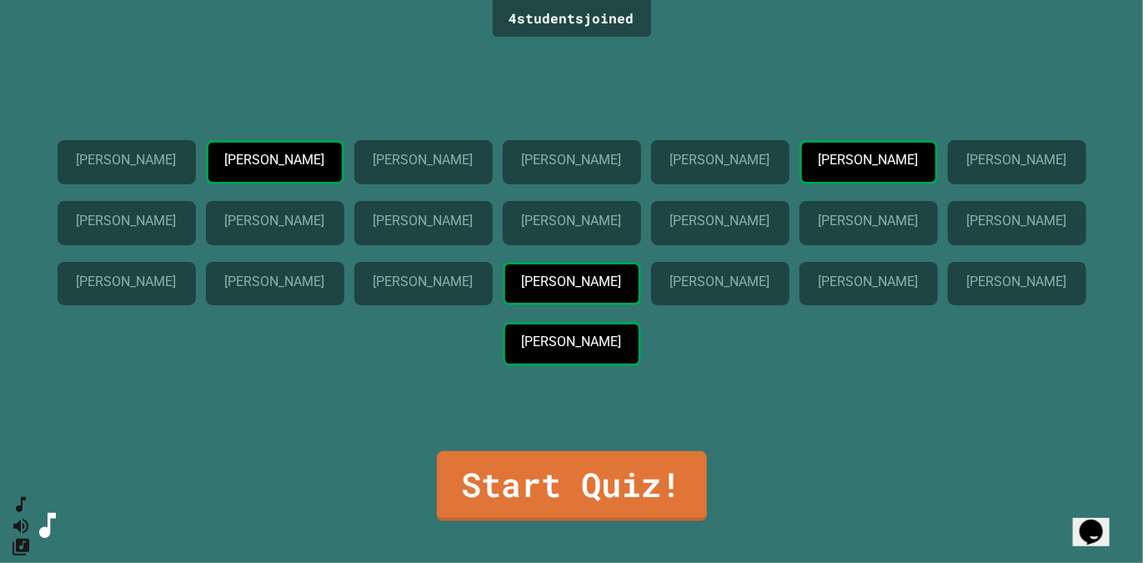
click at [641, 366] on div "Charles Wiggins" at bounding box center [572, 344] width 138 height 44
click at [641, 373] on div "Charles Wiggins" at bounding box center [572, 347] width 138 height 51
click at [621, 349] on p "Charles Wiggins" at bounding box center [571, 341] width 99 height 15
click at [641, 366] on div "Charles Wiggins" at bounding box center [572, 344] width 138 height 44
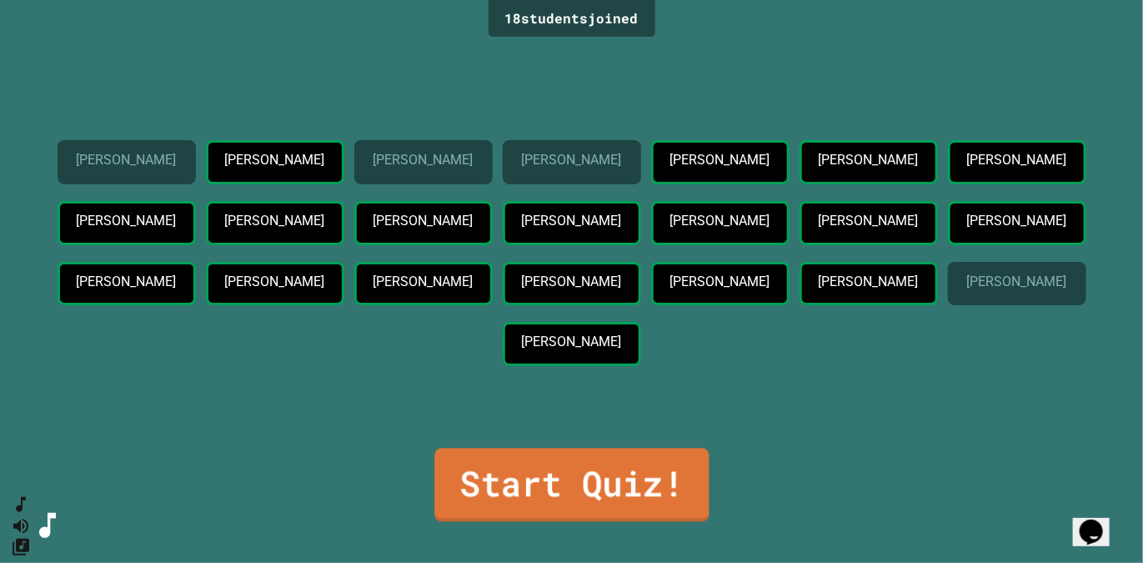
click at [569, 449] on link "Start Quiz!" at bounding box center [571, 484] width 274 height 73
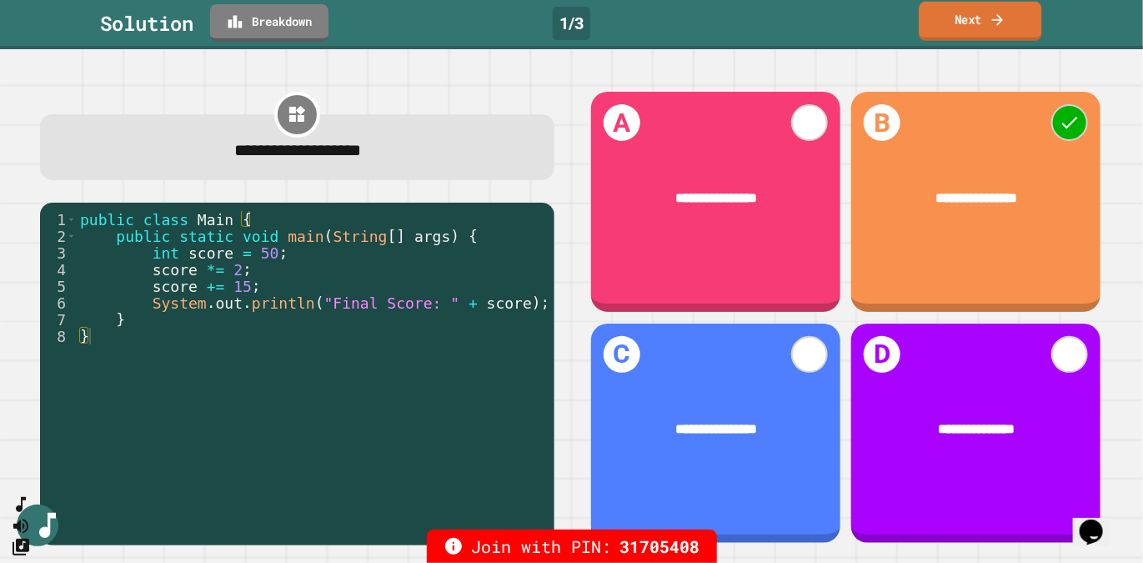
click at [1009, 18] on link "Next" at bounding box center [980, 21] width 123 height 39
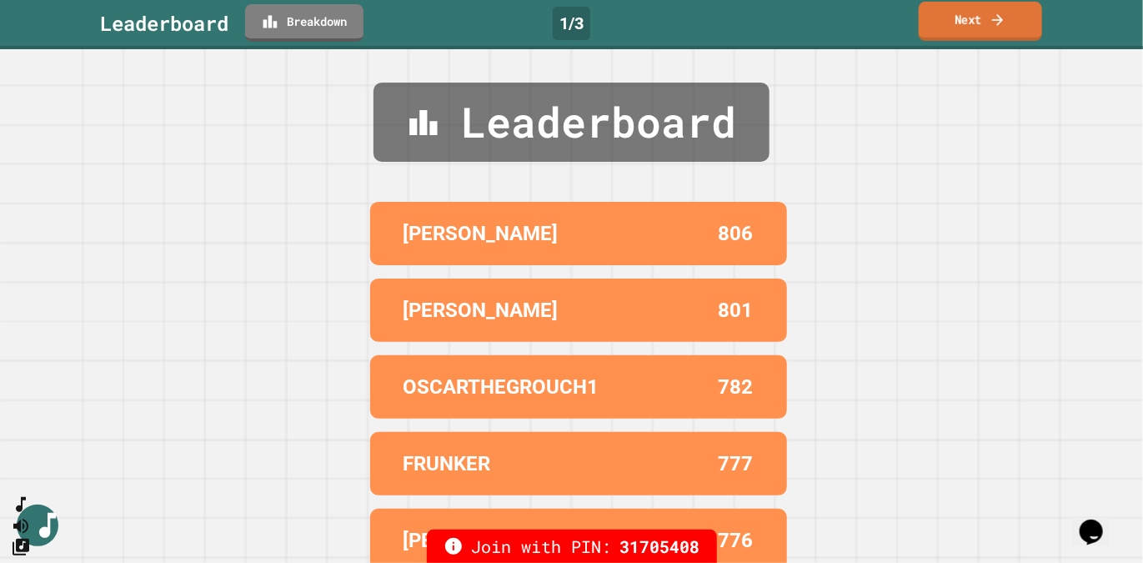
click at [1013, 37] on link "Next" at bounding box center [980, 21] width 123 height 39
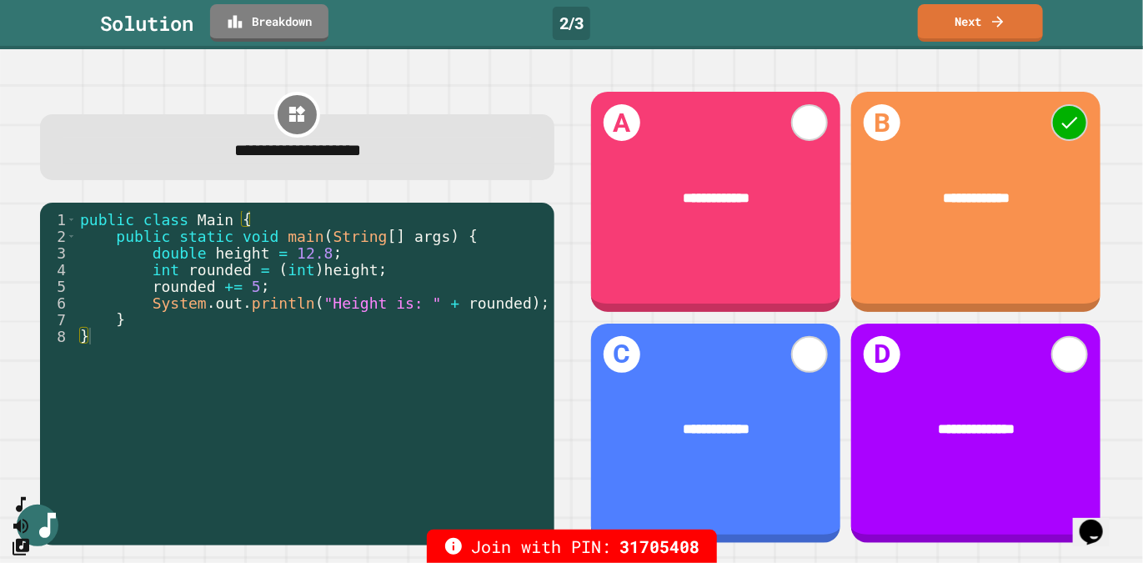
click at [1142, 270] on div "**********" at bounding box center [571, 306] width 1143 height 514
click at [1008, 21] on link "Next" at bounding box center [980, 21] width 123 height 39
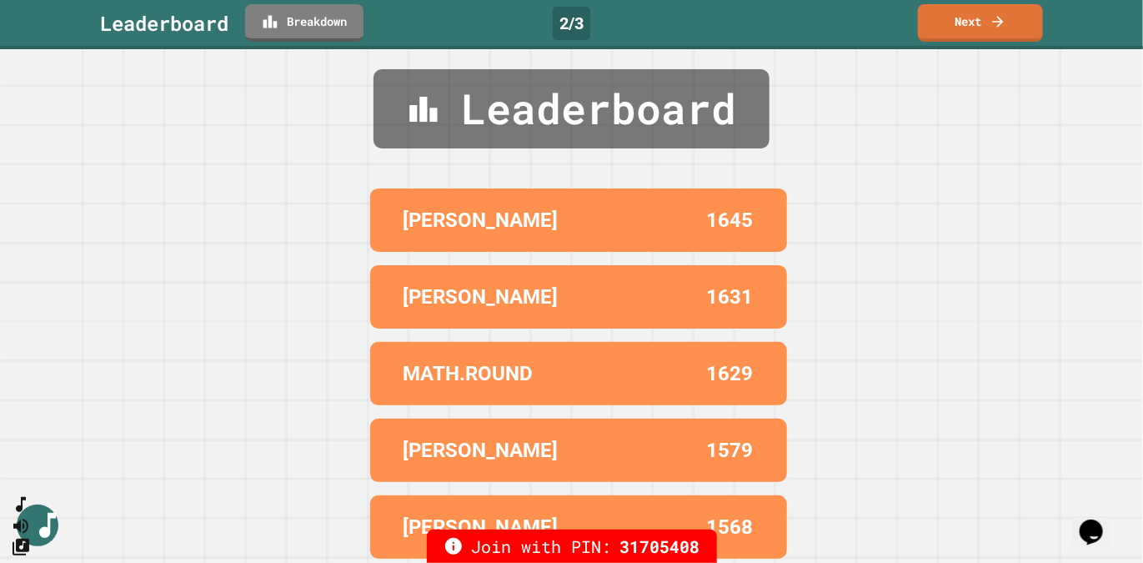
scroll to position [15, 0]
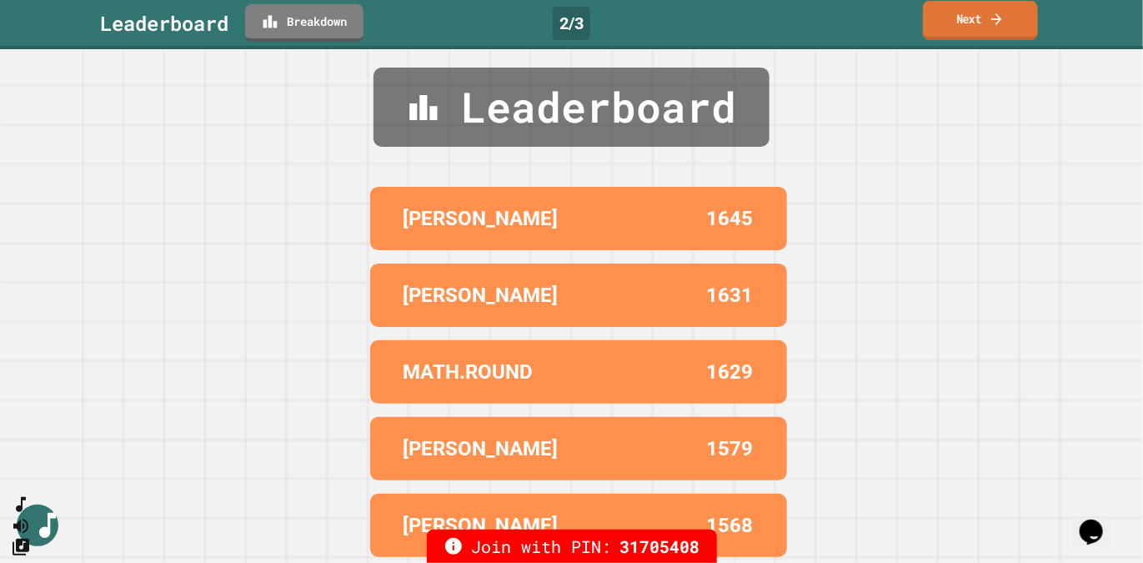
click at [945, 23] on link "Next" at bounding box center [980, 20] width 115 height 39
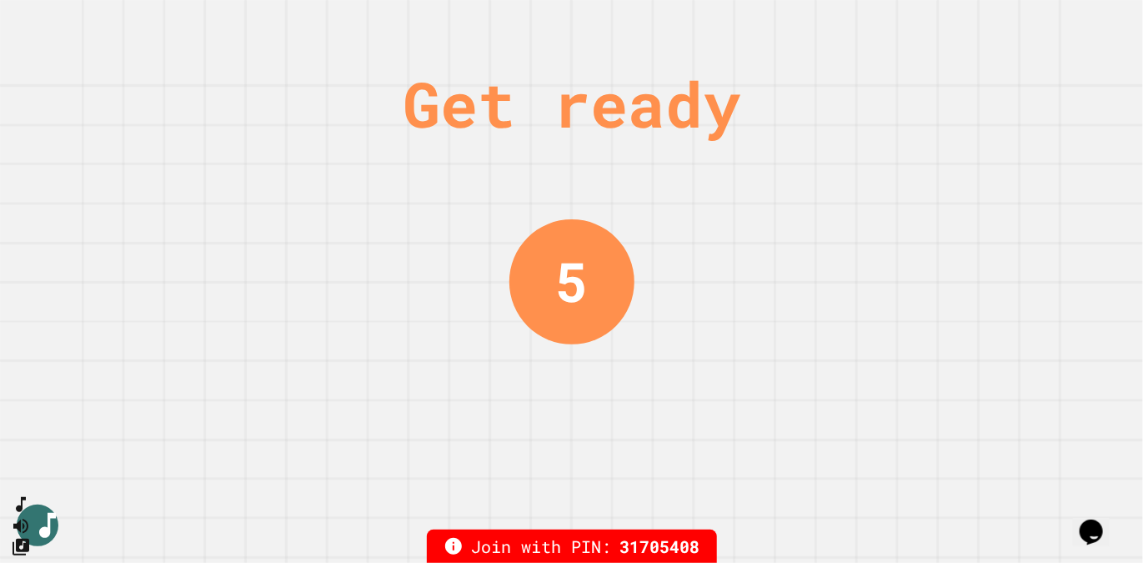
scroll to position [0, 0]
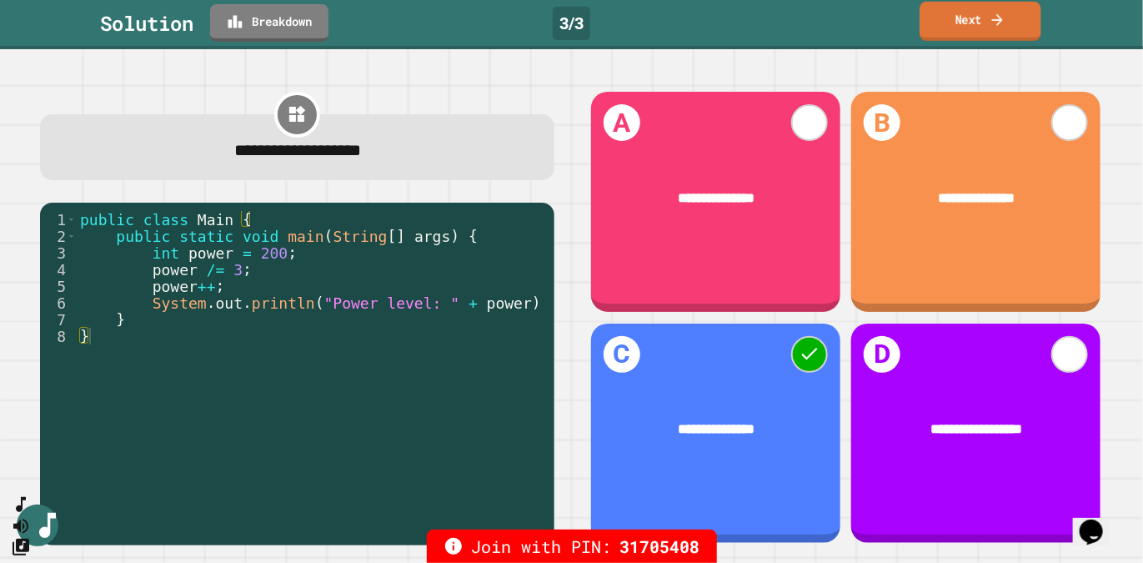
click at [1000, 19] on icon at bounding box center [998, 20] width 16 height 18
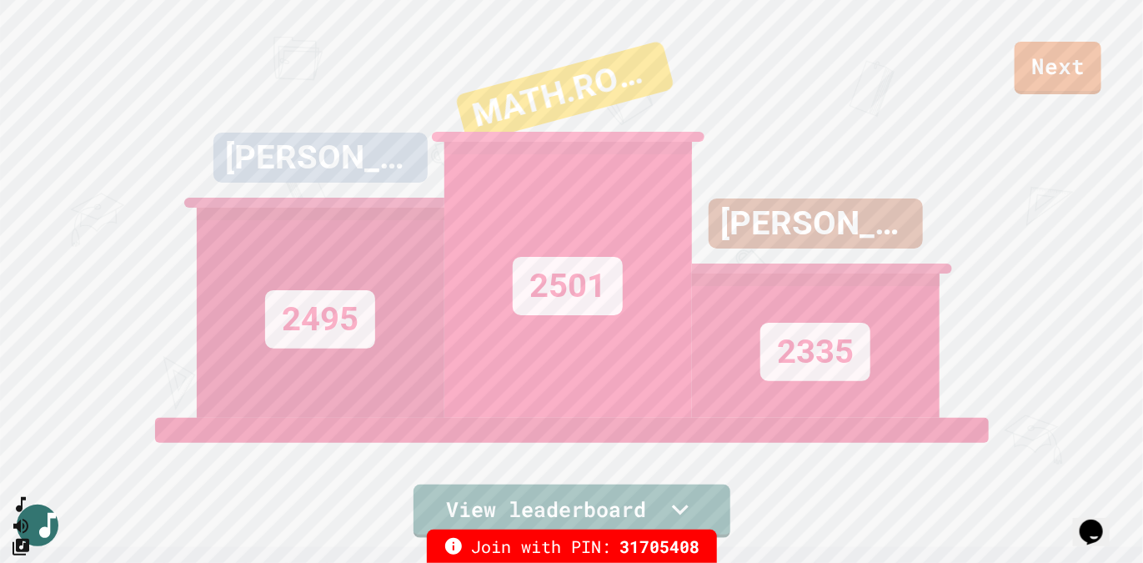
click at [1036, 53] on link "Next" at bounding box center [1058, 68] width 87 height 53
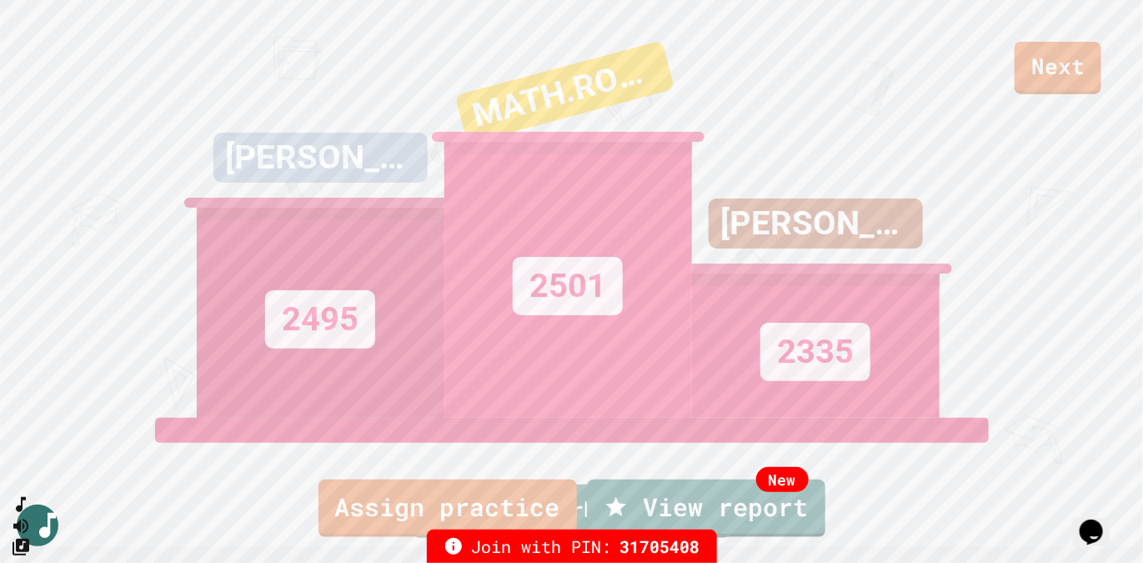
scroll to position [13, 0]
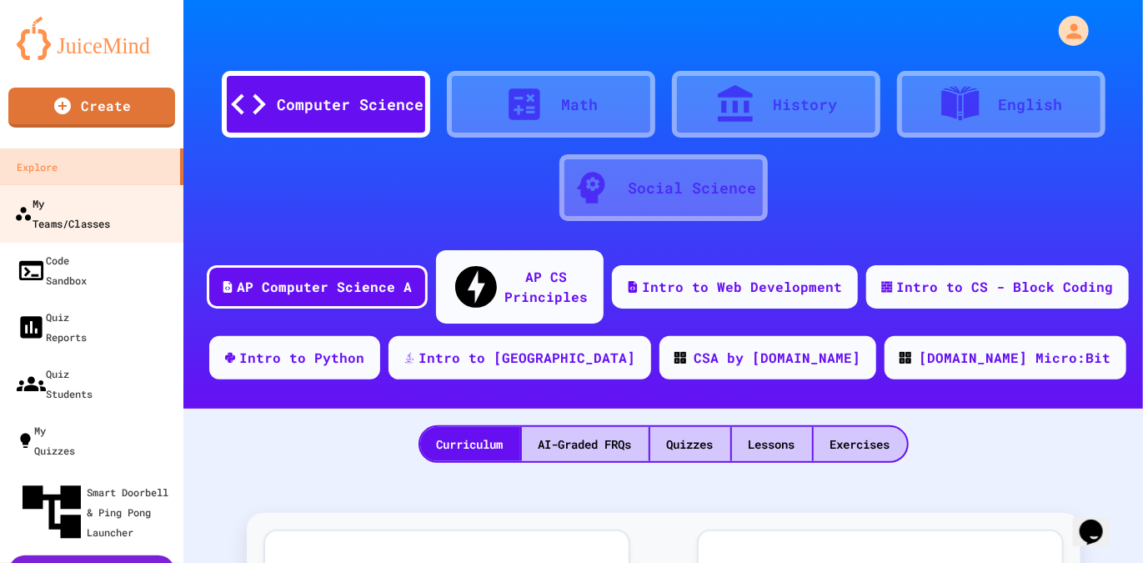
click at [101, 212] on div "My Teams/Classes" at bounding box center [62, 213] width 96 height 41
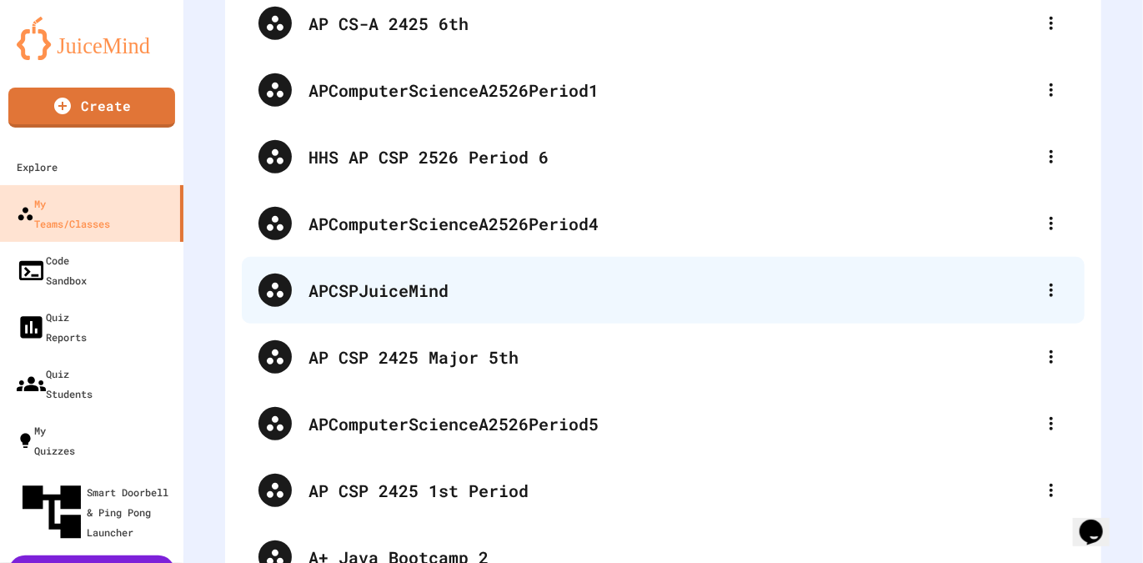
scroll to position [417, 0]
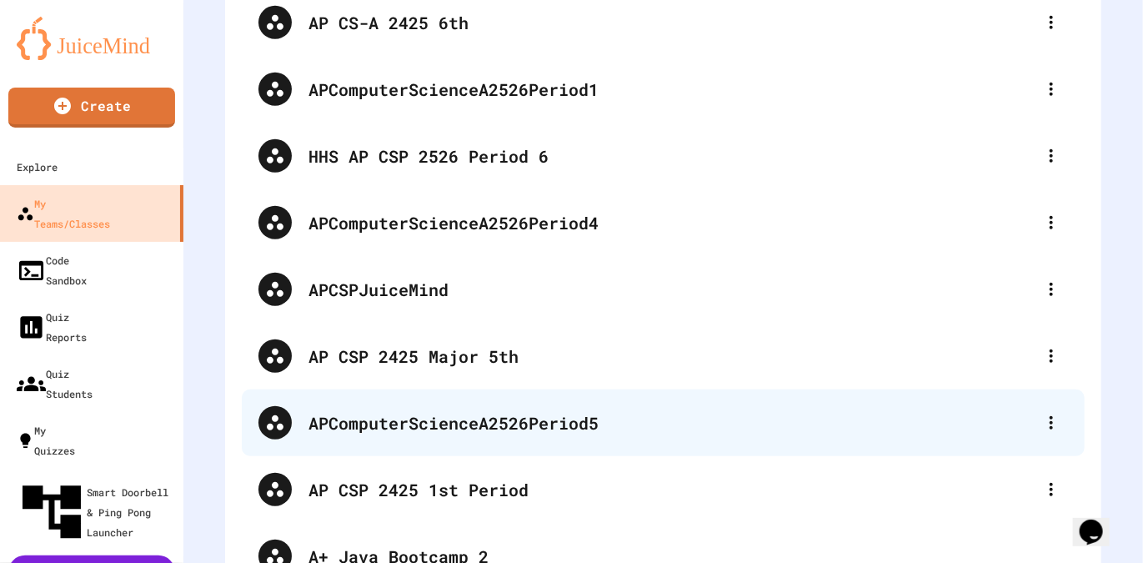
click at [482, 402] on div "APComputerScienceA2526Period5" at bounding box center [663, 422] width 843 height 67
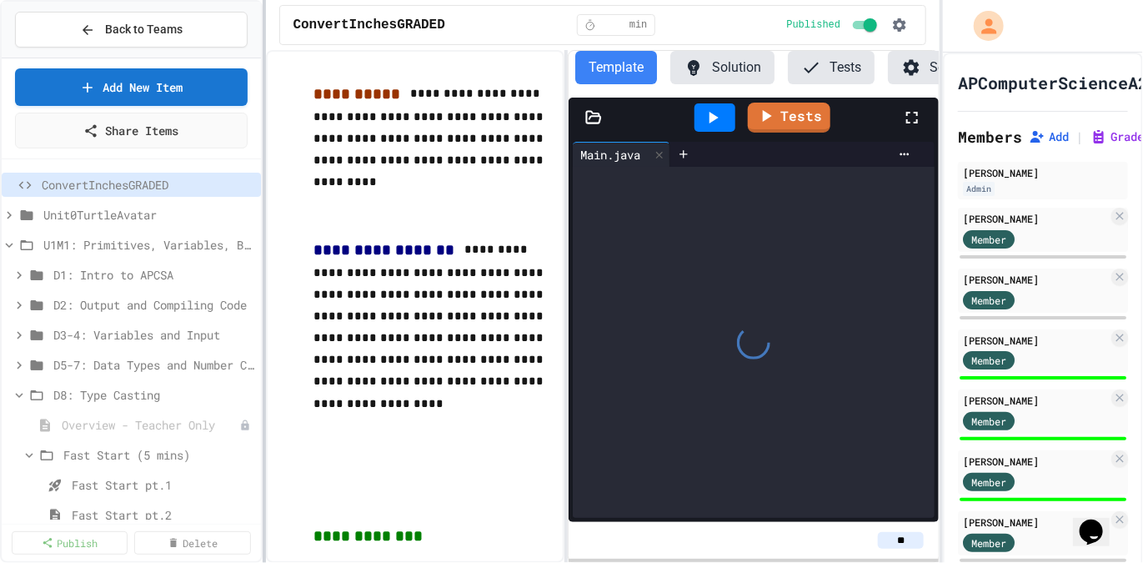
click at [266, 250] on div at bounding box center [264, 281] width 3 height 563
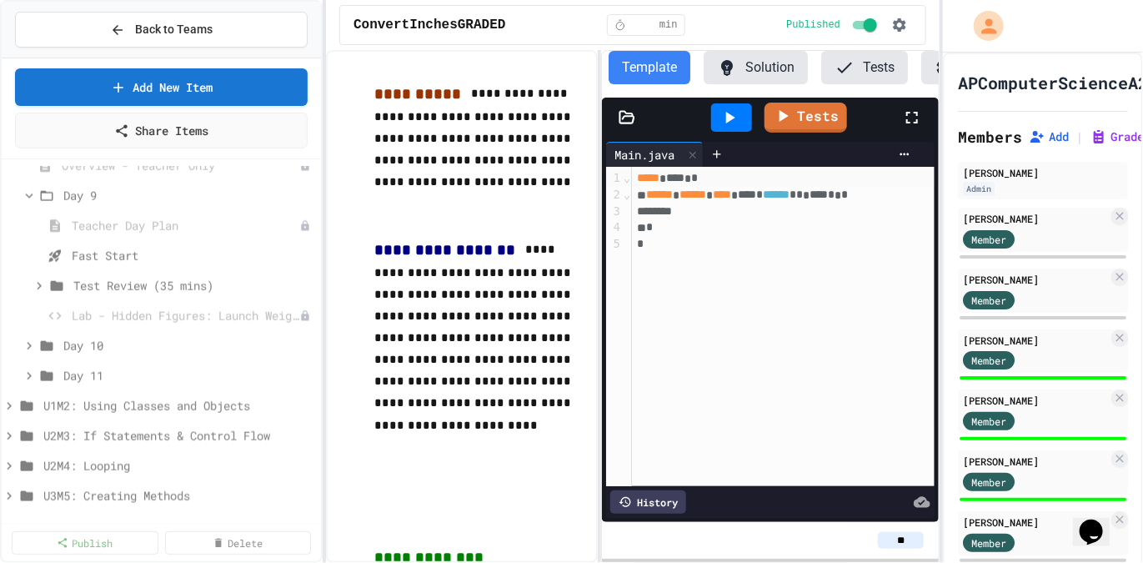
scroll to position [861, 0]
click at [44, 283] on icon at bounding box center [39, 284] width 15 height 15
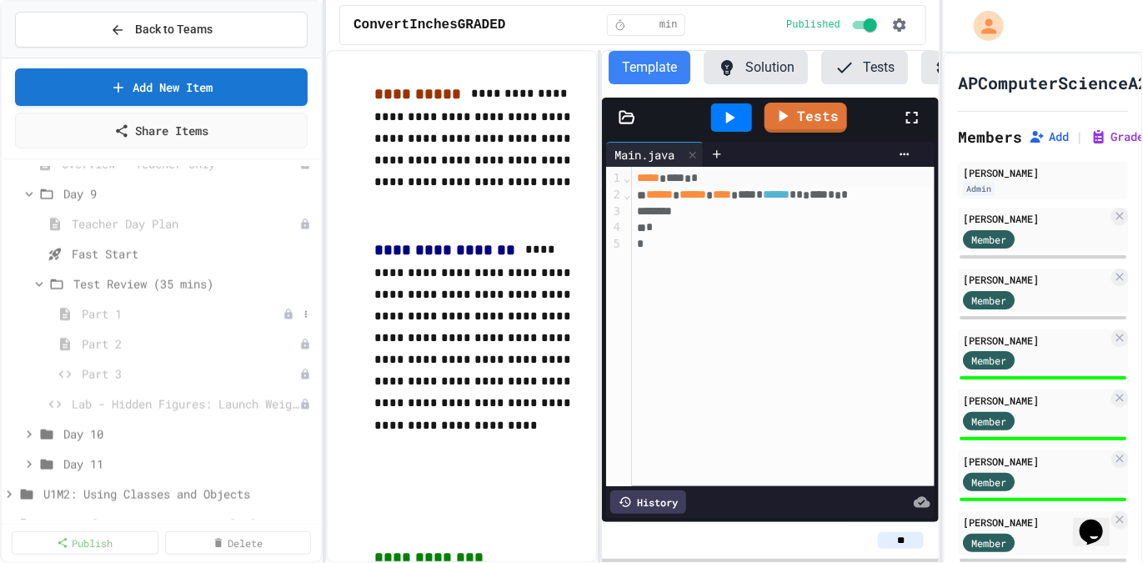
click at [106, 313] on span "Part 1" at bounding box center [182, 314] width 201 height 18
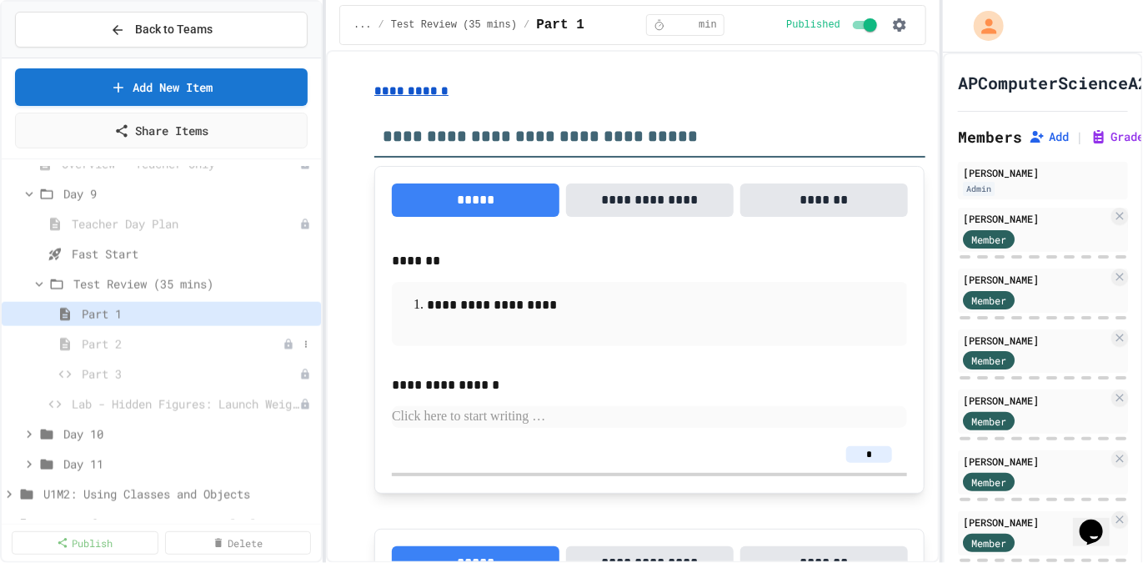
click at [109, 338] on span "Part 2" at bounding box center [182, 344] width 201 height 18
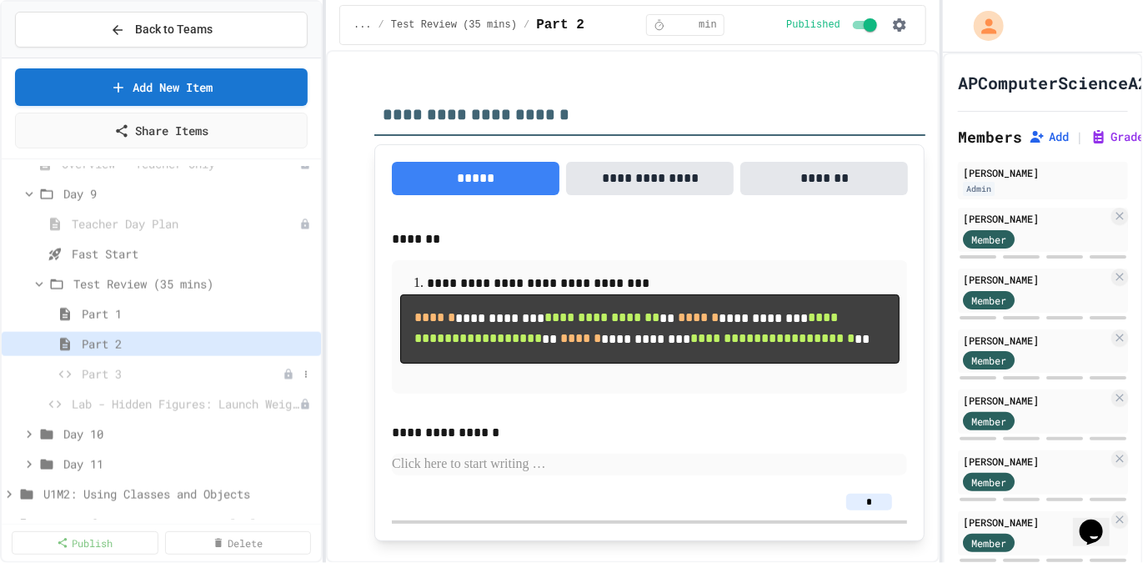
click at [93, 365] on span "Part 3" at bounding box center [182, 374] width 201 height 18
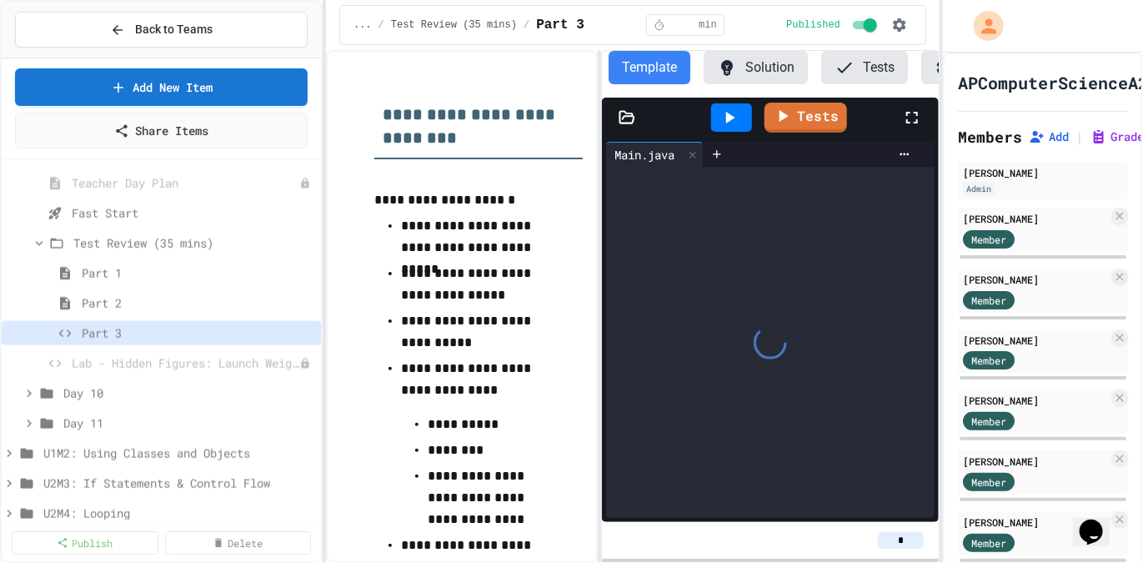
scroll to position [923, 0]
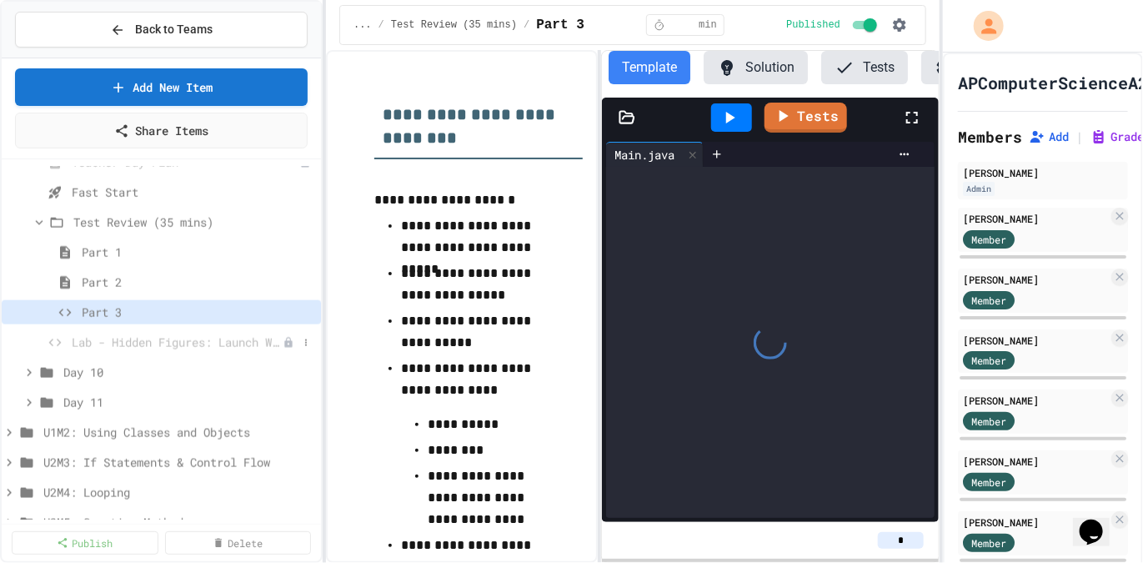
click at [156, 346] on span "Lab - Hidden Figures: Launch Weight Calculator" at bounding box center [177, 342] width 211 height 18
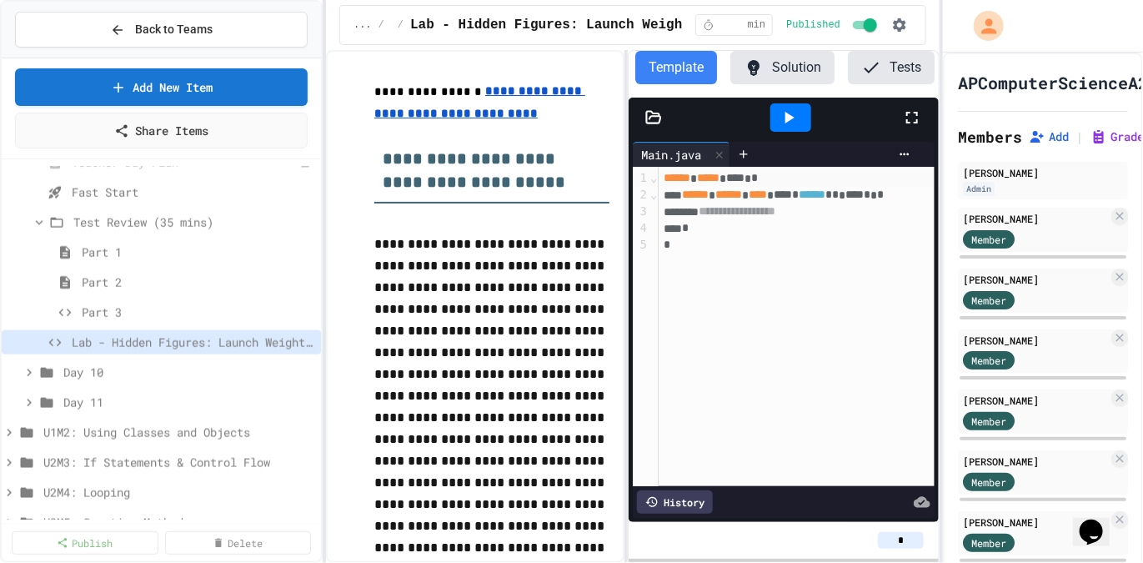
click at [651, 225] on div "**********" at bounding box center [633, 306] width 614 height 513
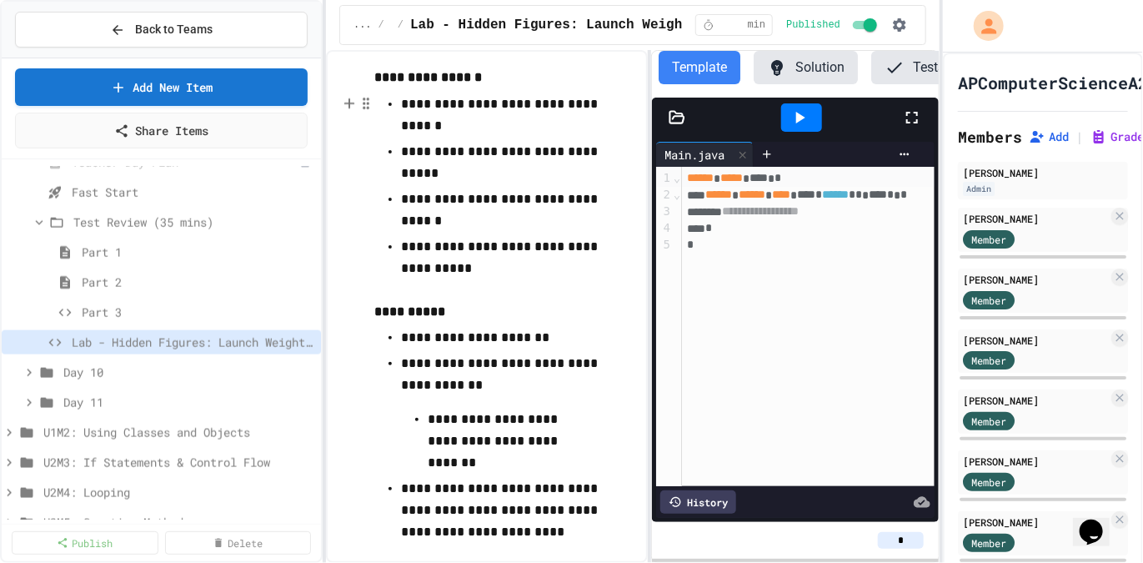
scroll to position [1067, 0]
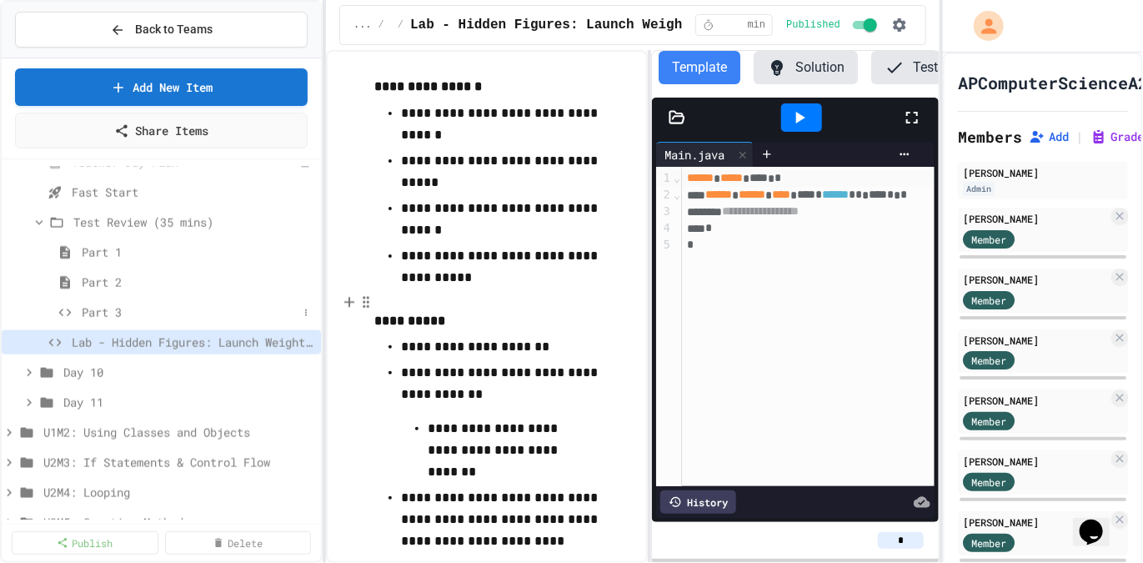
click at [106, 307] on span "Part 3" at bounding box center [190, 312] width 216 height 18
